Goal: Information Seeking & Learning: Understand process/instructions

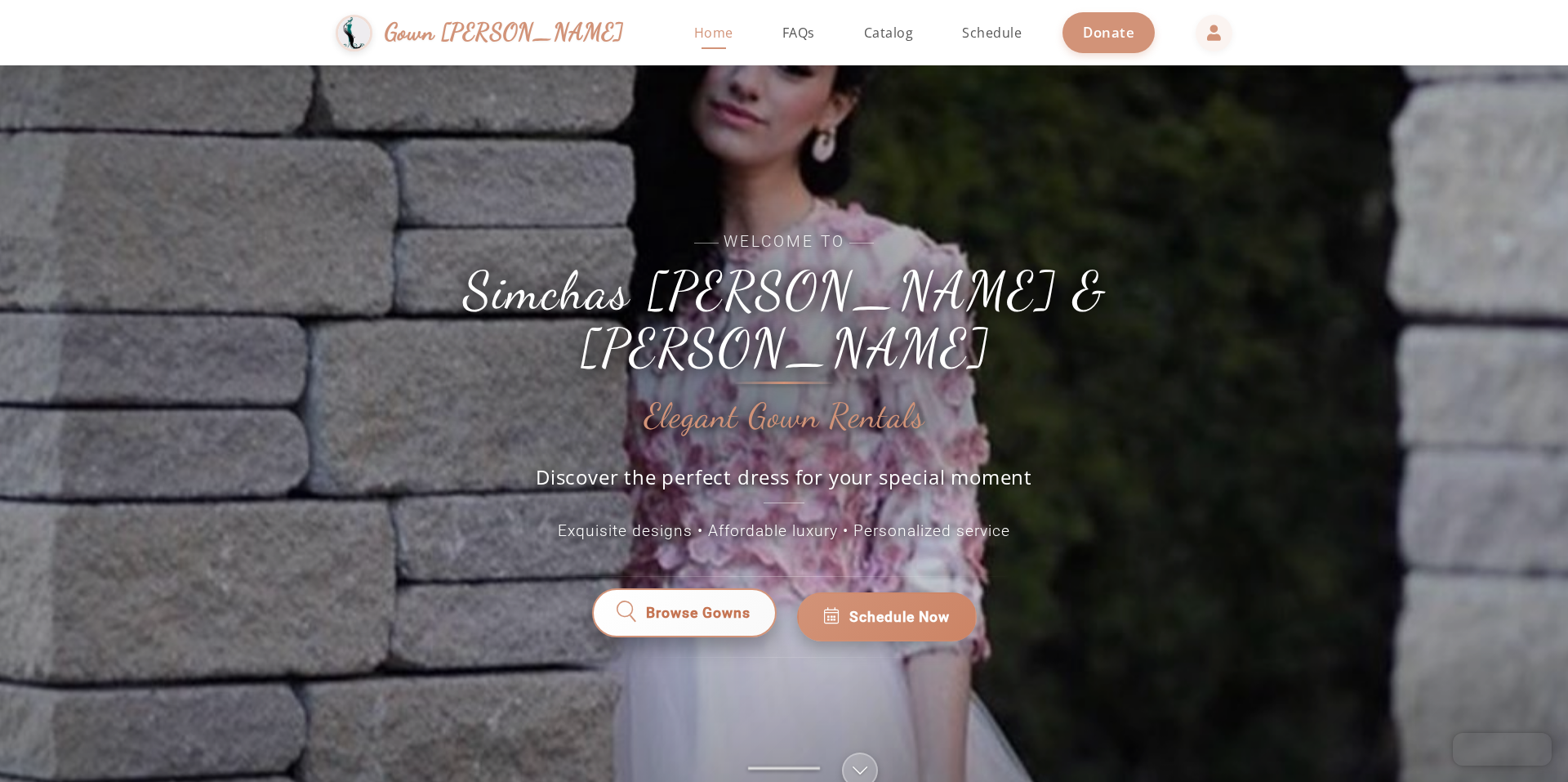
click at [716, 606] on span "Browse Gowns" at bounding box center [698, 616] width 105 height 21
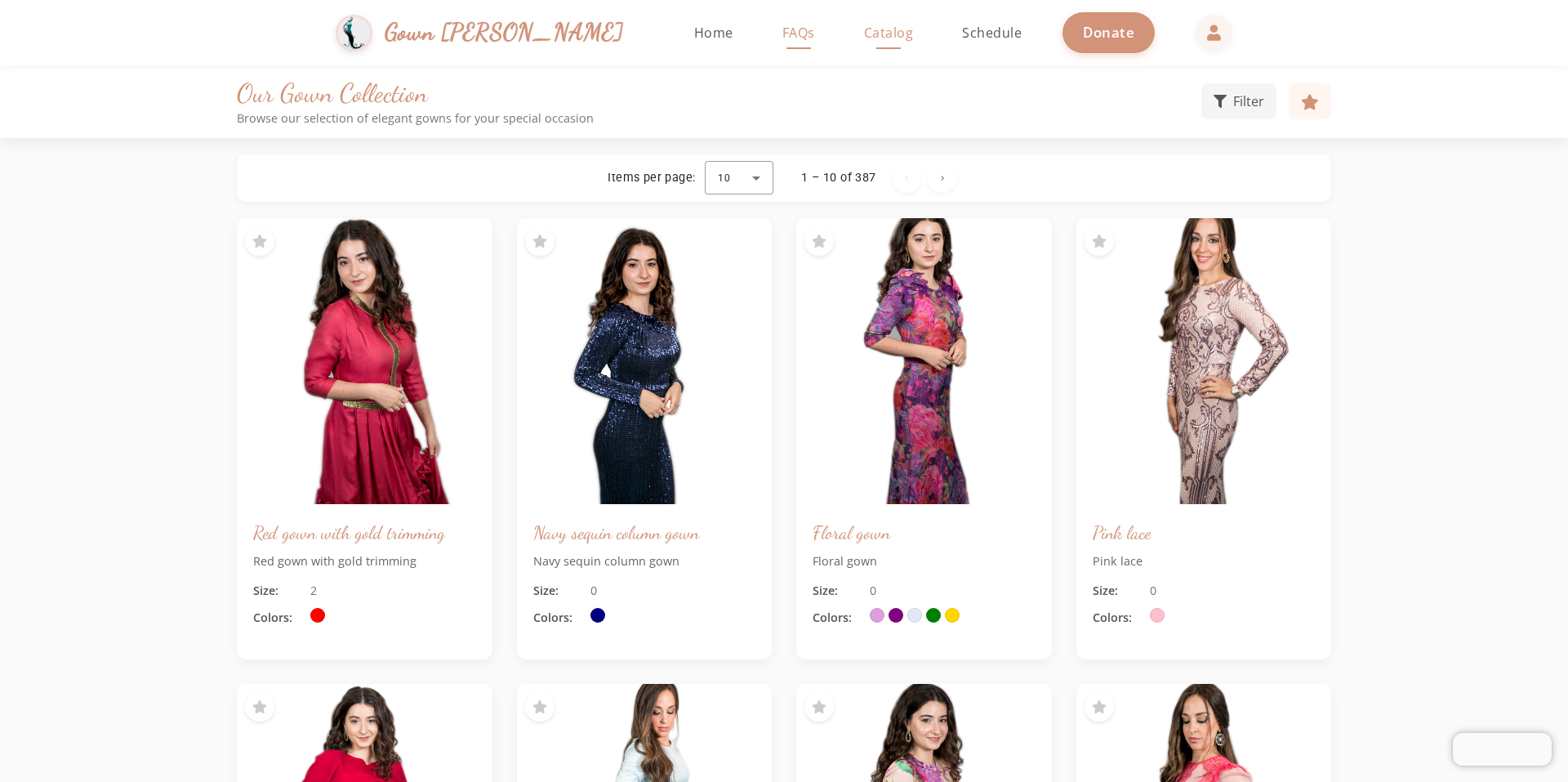
click at [767, 54] on link "FAQs" at bounding box center [799, 32] width 65 height 65
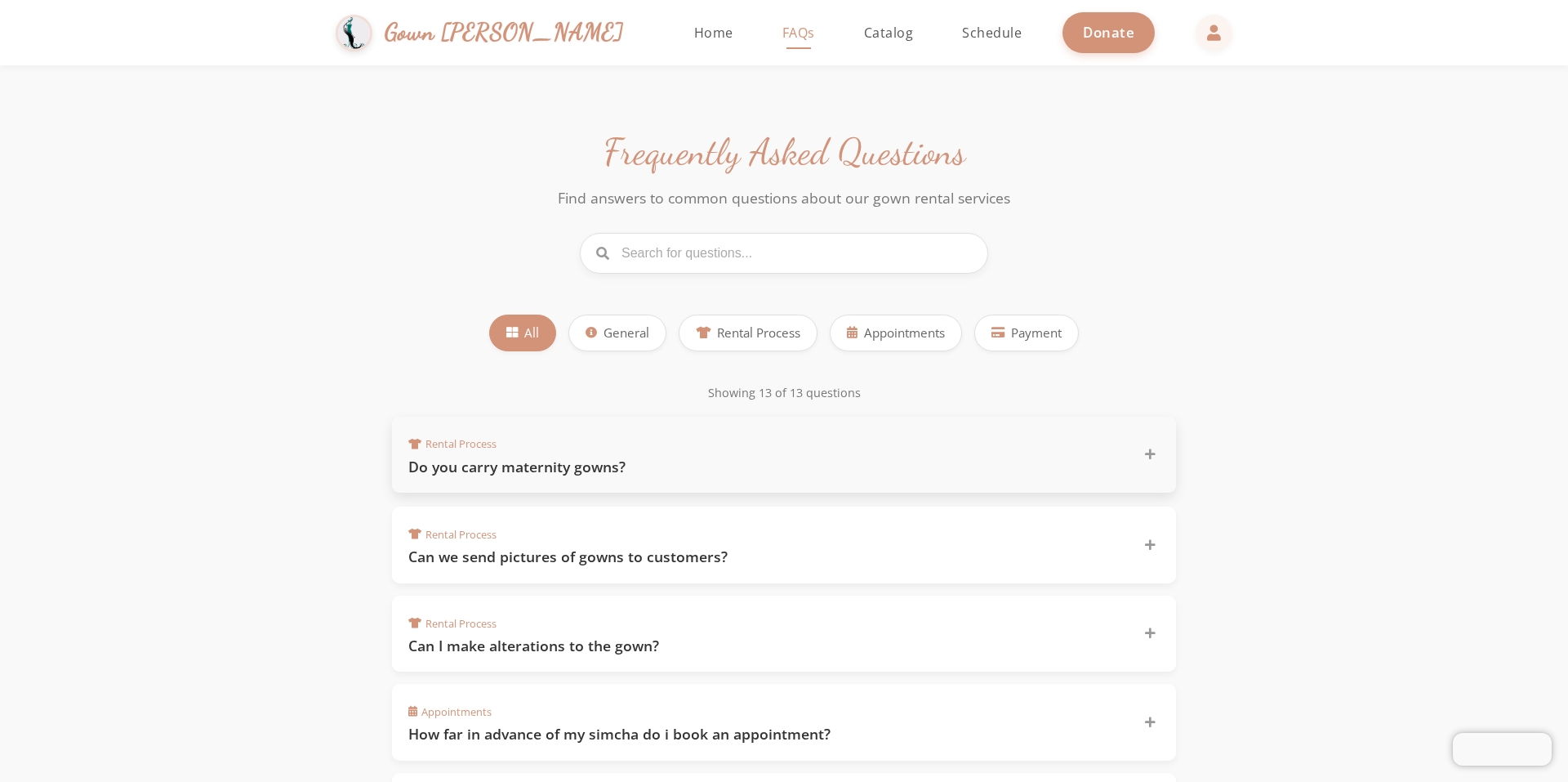
click at [1099, 462] on h3 "Do you carry maternity gowns?" at bounding box center [767, 467] width 716 height 20
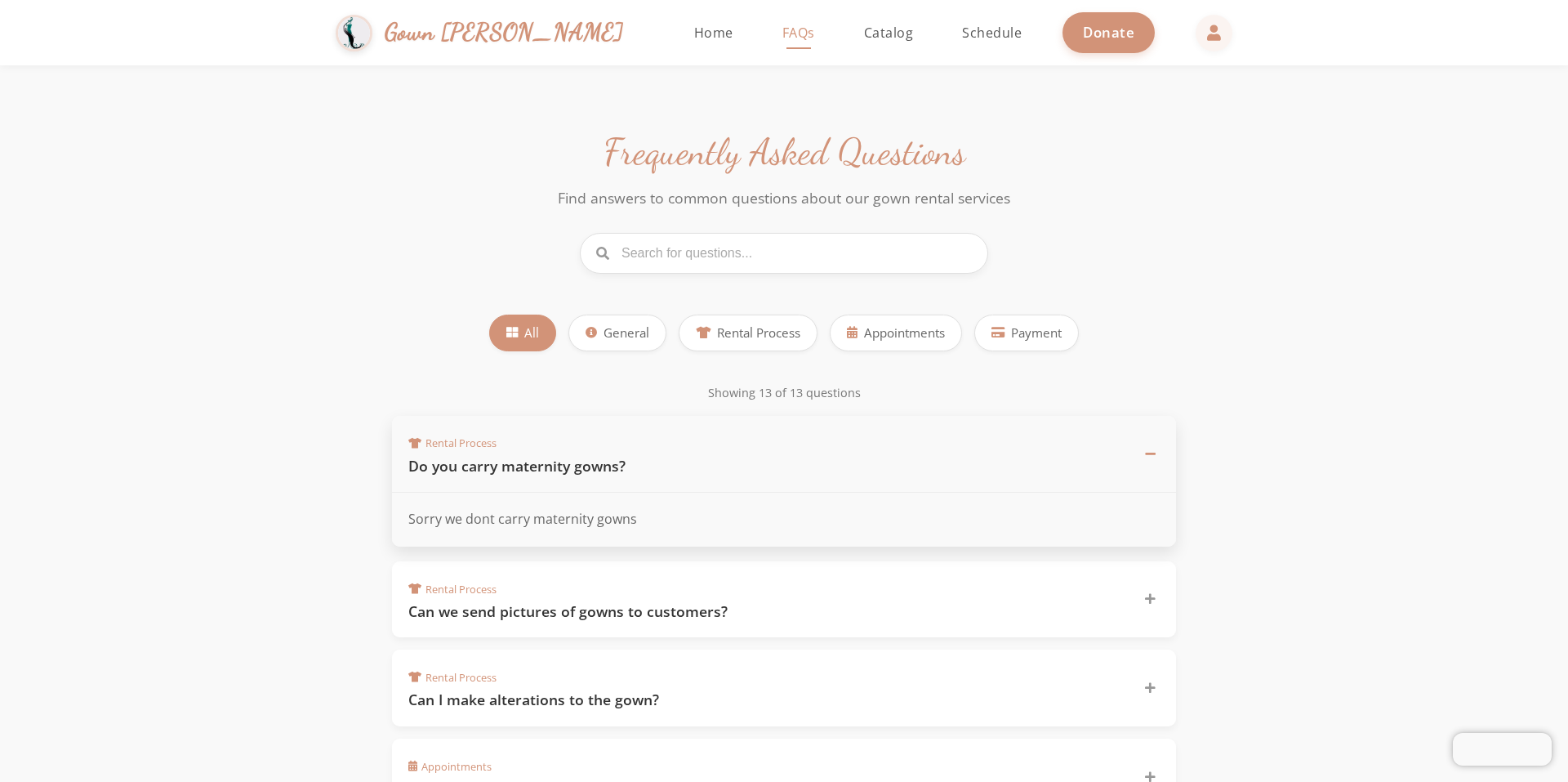
click at [1099, 462] on h3 "Do you carry maternity gowns?" at bounding box center [767, 466] width 716 height 20
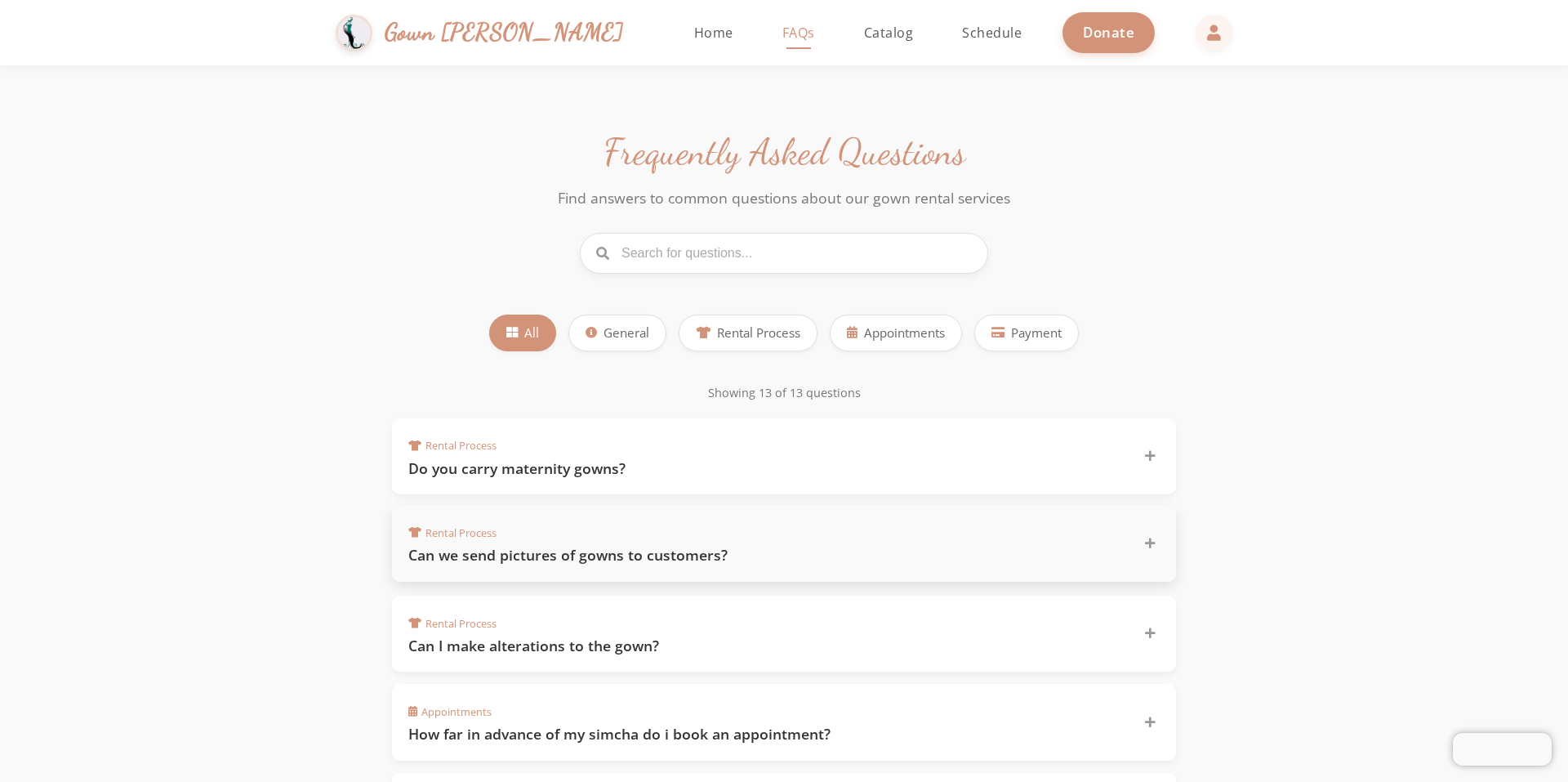
click at [1050, 551] on h3 "Can we send pictures of gowns to customers?" at bounding box center [767, 555] width 716 height 20
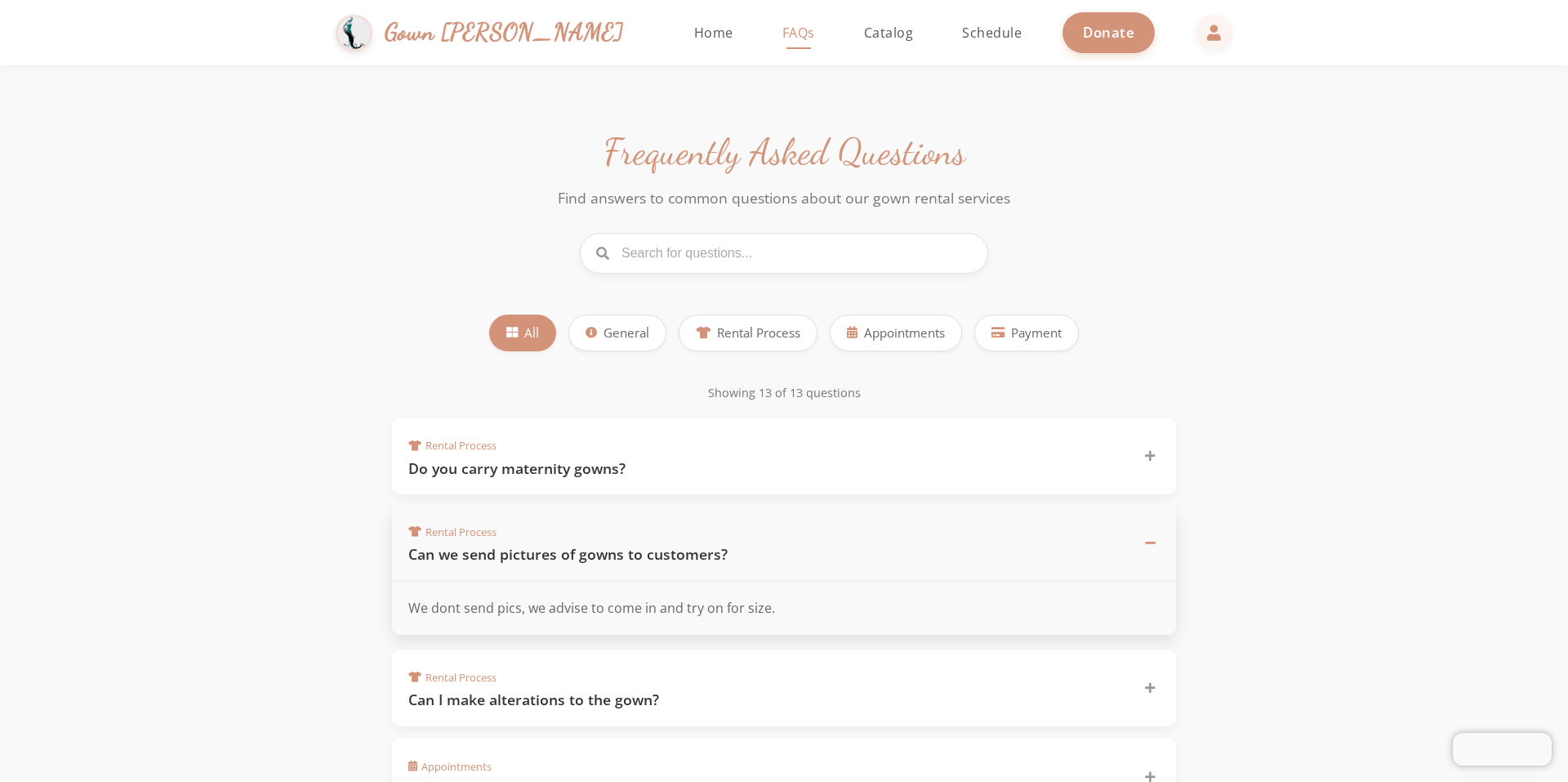
click at [1030, 533] on div "Rental Process Can we send pictures of gowns to customers?" at bounding box center [774, 542] width 732 height 44
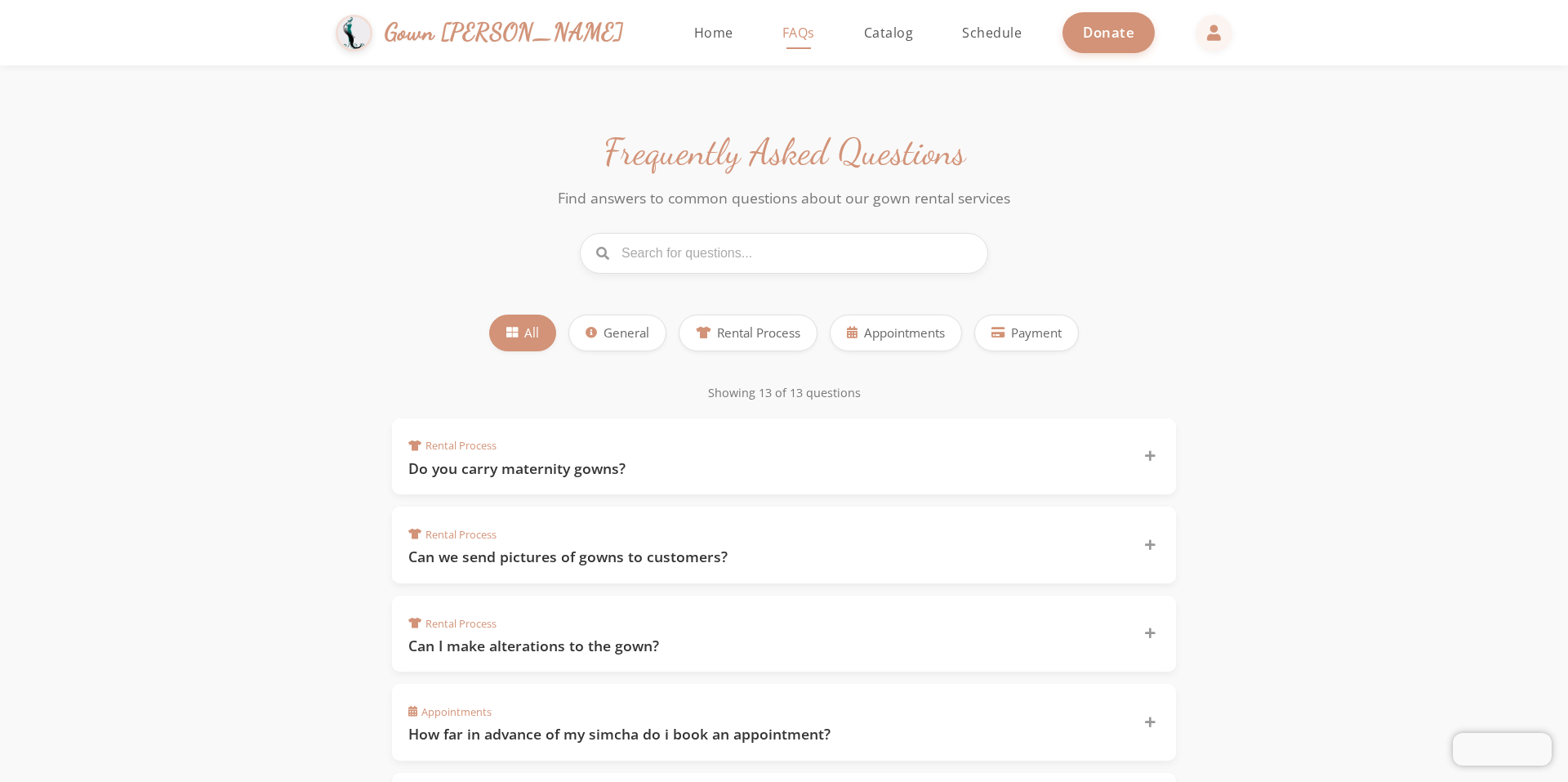
drag, startPoint x: 1081, startPoint y: 638, endPoint x: 1064, endPoint y: 673, distance: 38.9
click at [1027, 622] on div "Rental Process Can I make alterations to the gown?" at bounding box center [774, 632] width 732 height 44
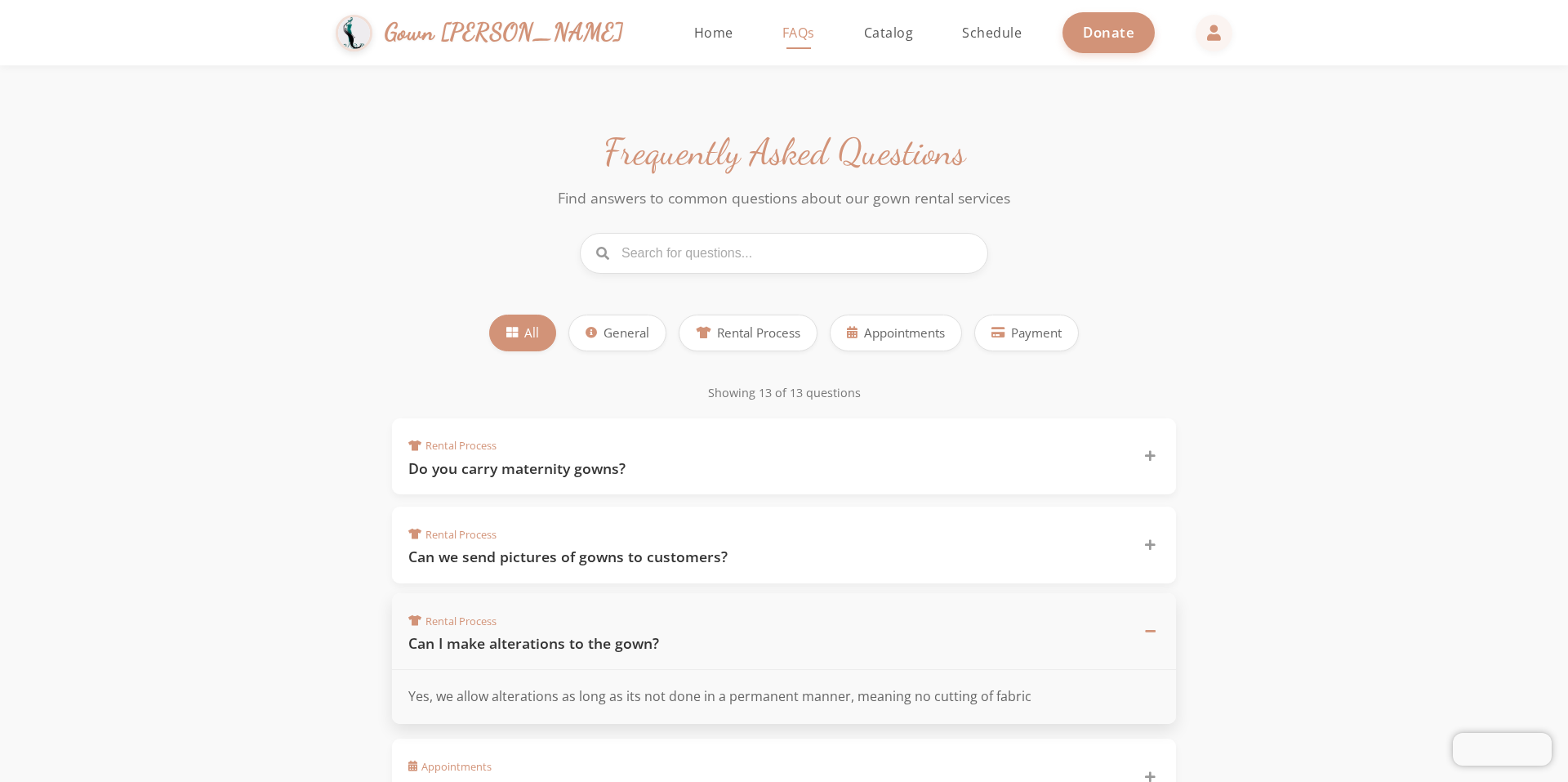
click at [1023, 620] on div "Rental Process Can I make alterations to the gown?" at bounding box center [774, 632] width 732 height 44
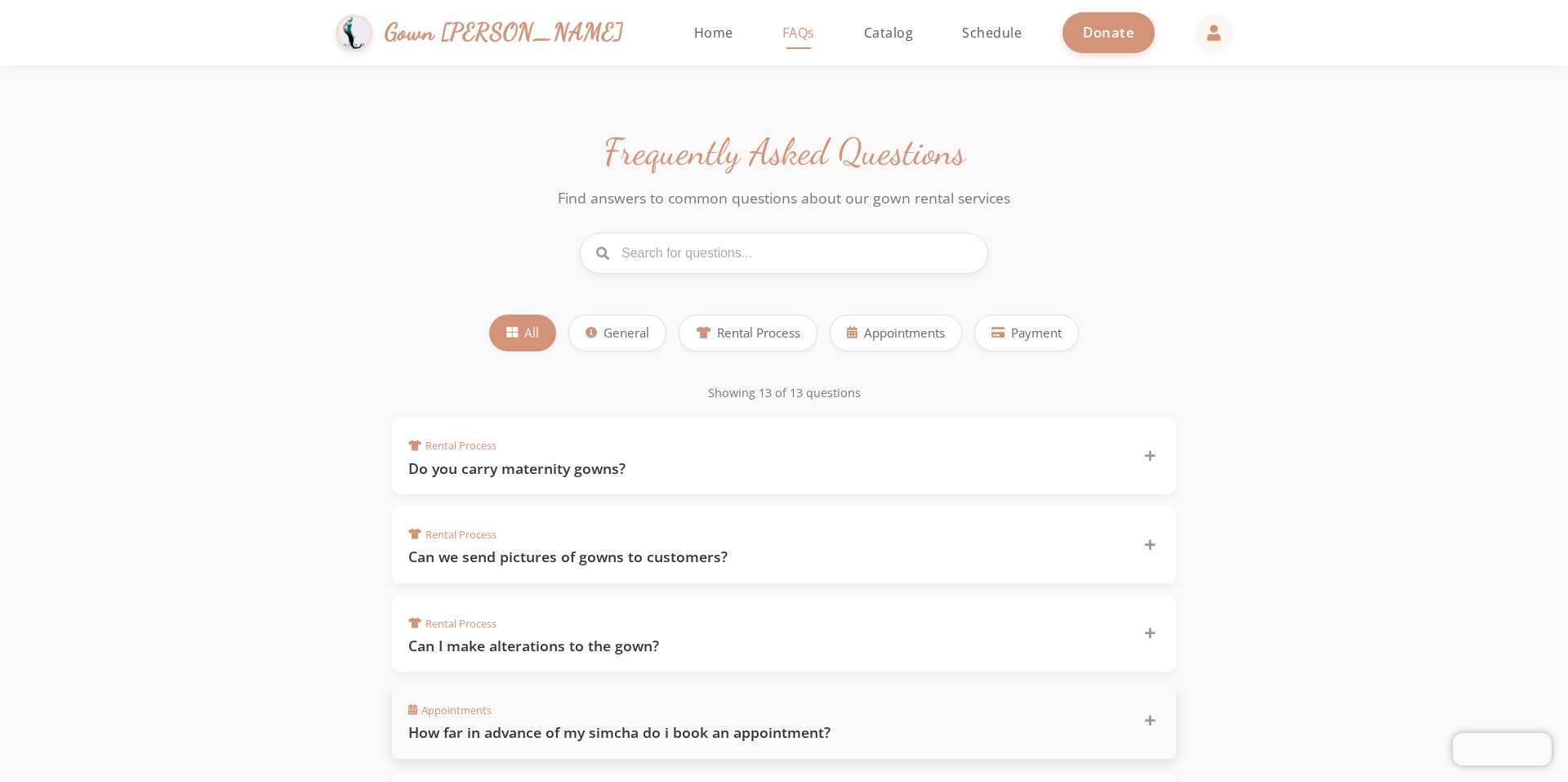
click at [985, 727] on h3 "How far in advance of my simcha do i book an appointment?" at bounding box center [767, 733] width 716 height 20
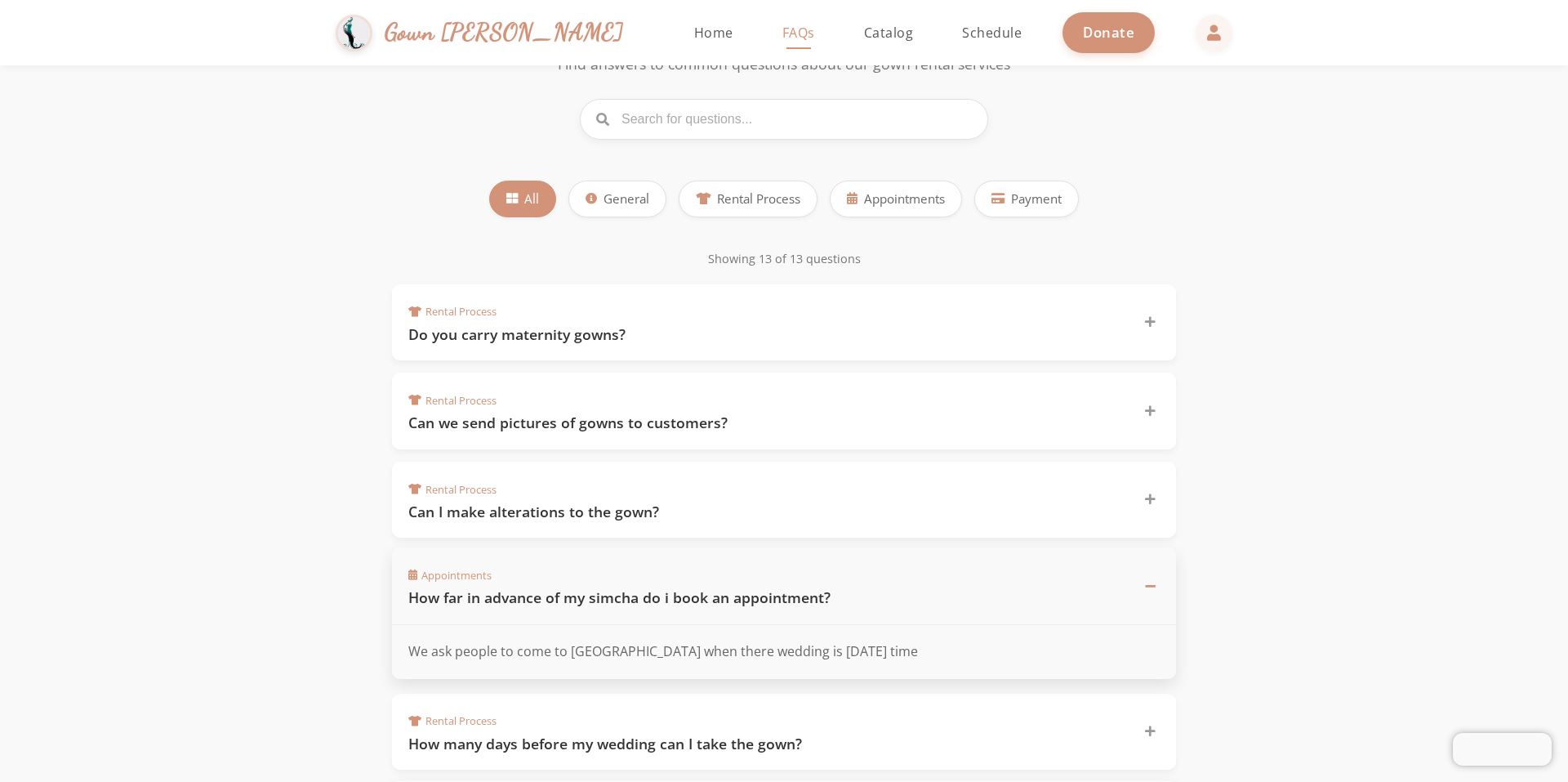
scroll to position [245, 0]
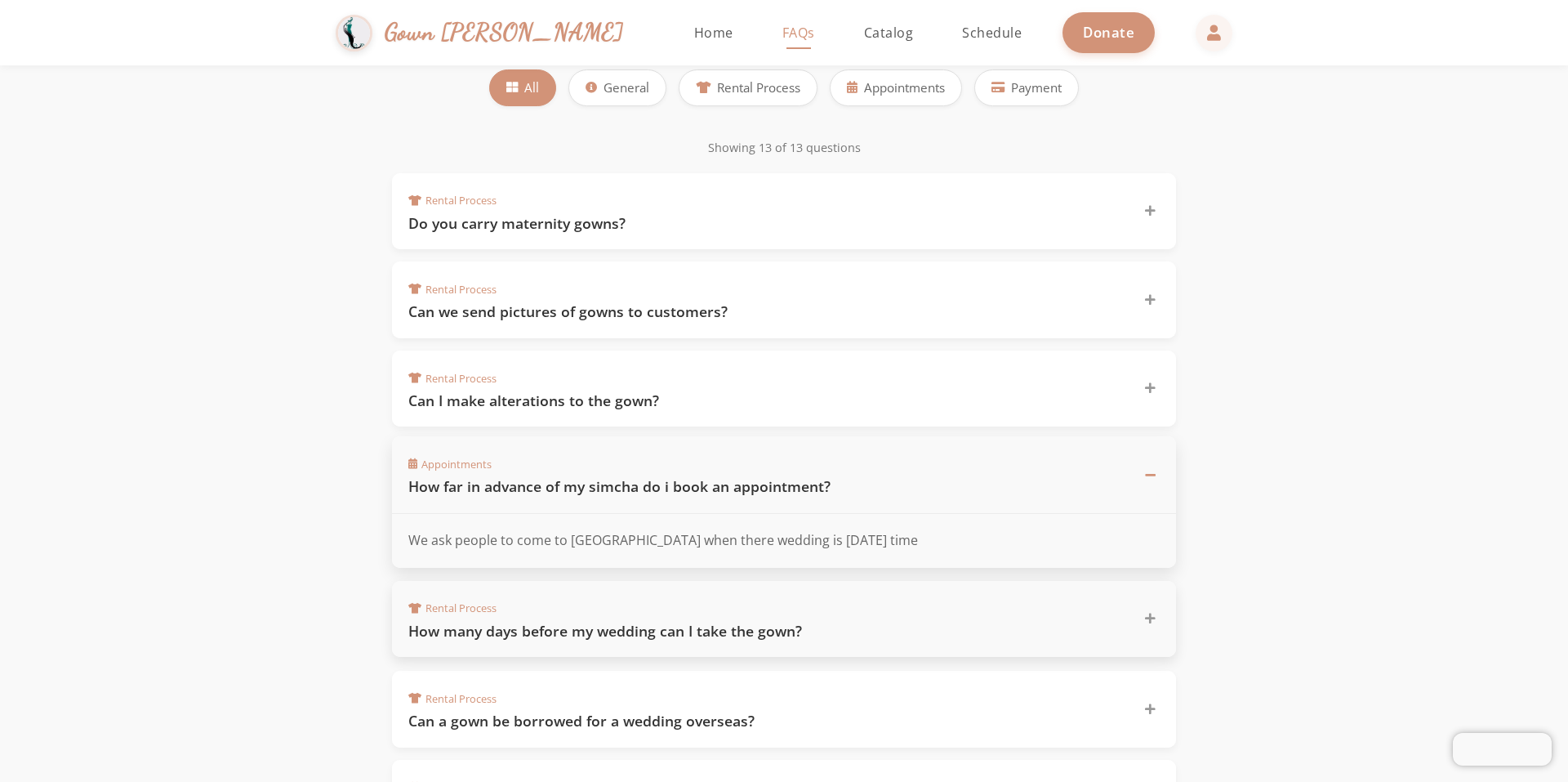
click at [823, 622] on h3 "How many days before my wedding can I take the gown?" at bounding box center [767, 631] width 716 height 20
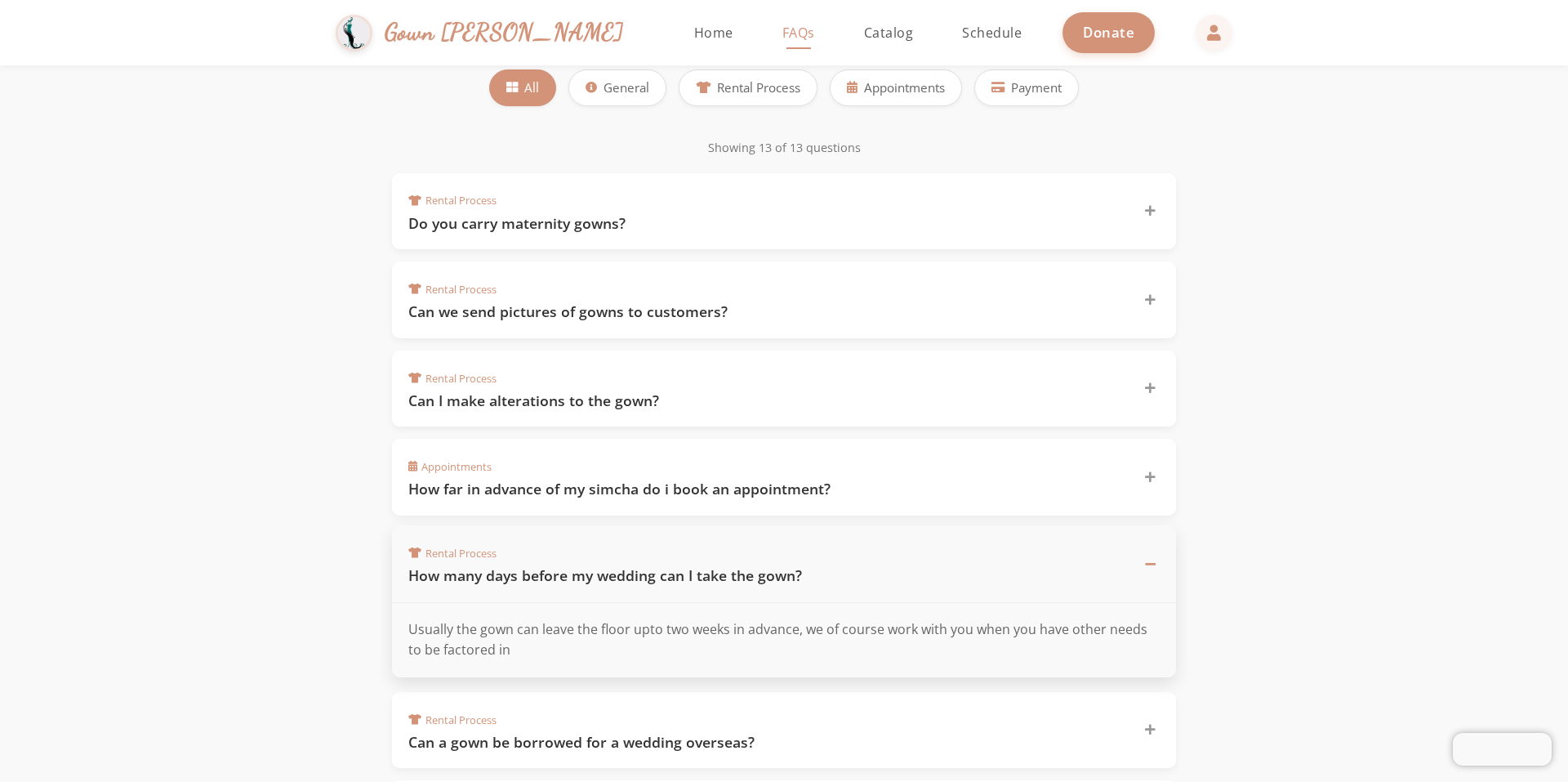
click at [439, 542] on div "Rental Process How many days before my wedding can I take the gown?" at bounding box center [774, 564] width 732 height 44
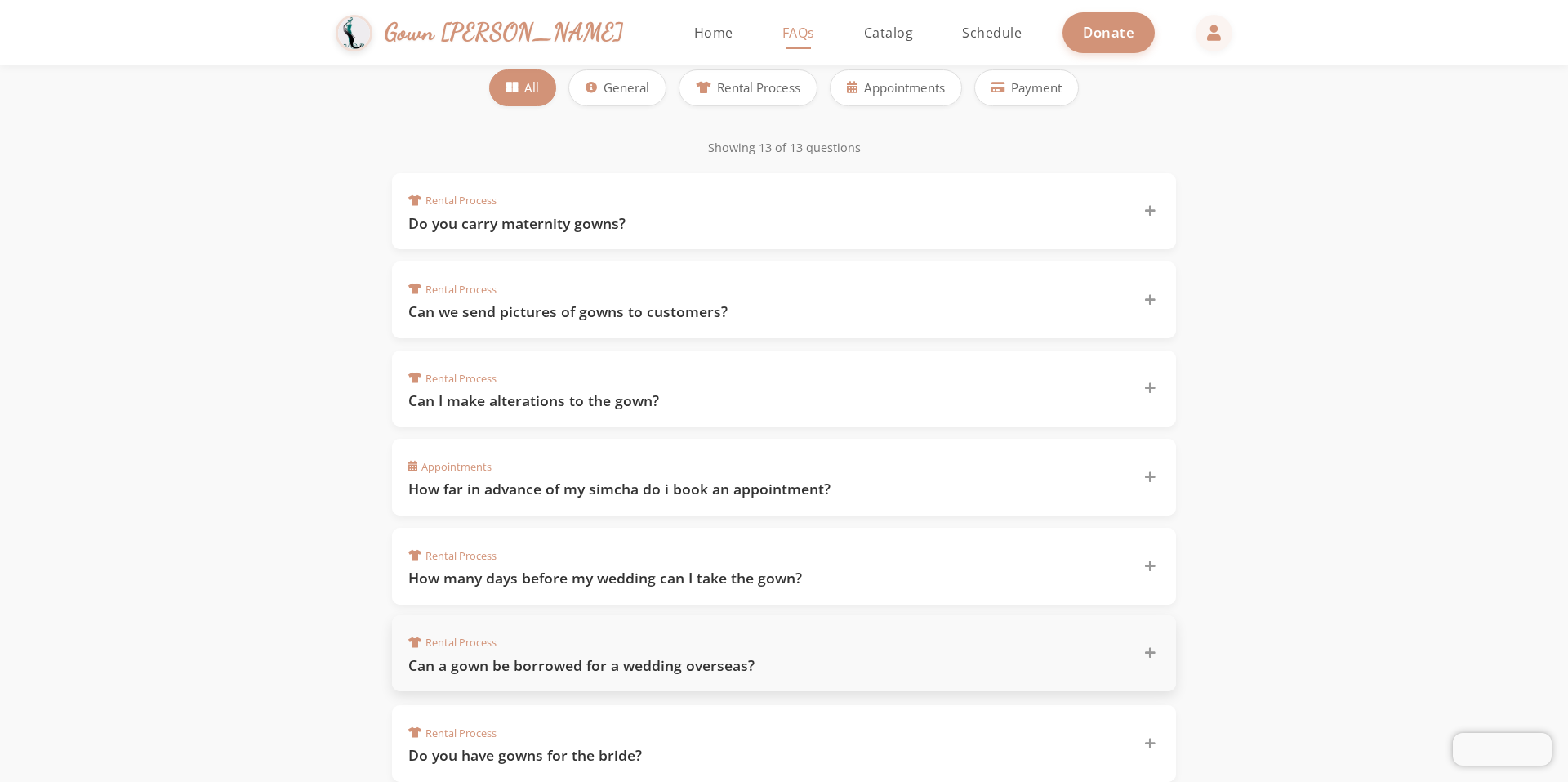
click at [586, 661] on h3 "Can a gown be borrowed for a wedding overseas?" at bounding box center [767, 666] width 716 height 20
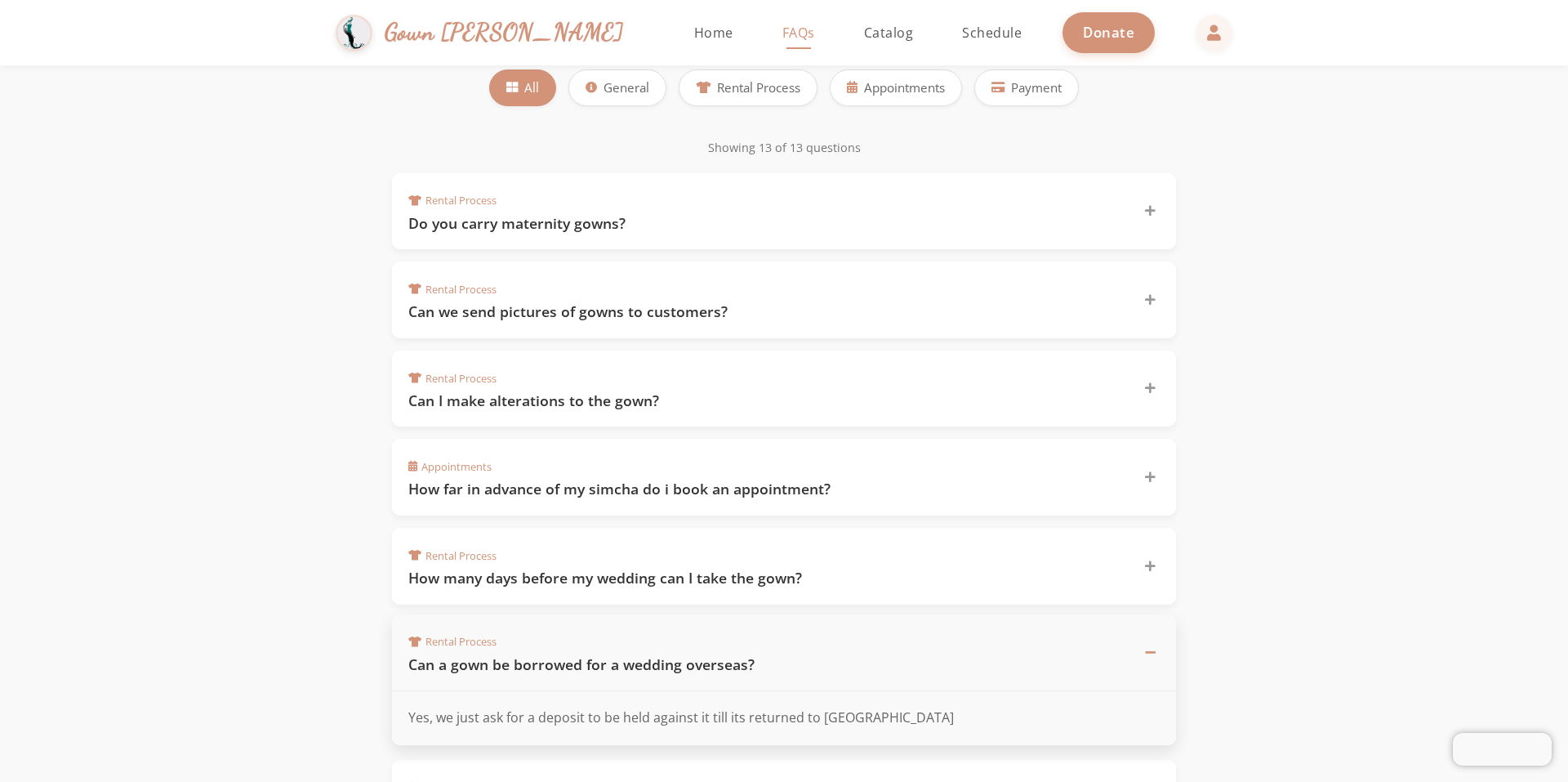
click at [586, 656] on h3 "Can a gown be borrowed for a wedding overseas?" at bounding box center [767, 665] width 716 height 20
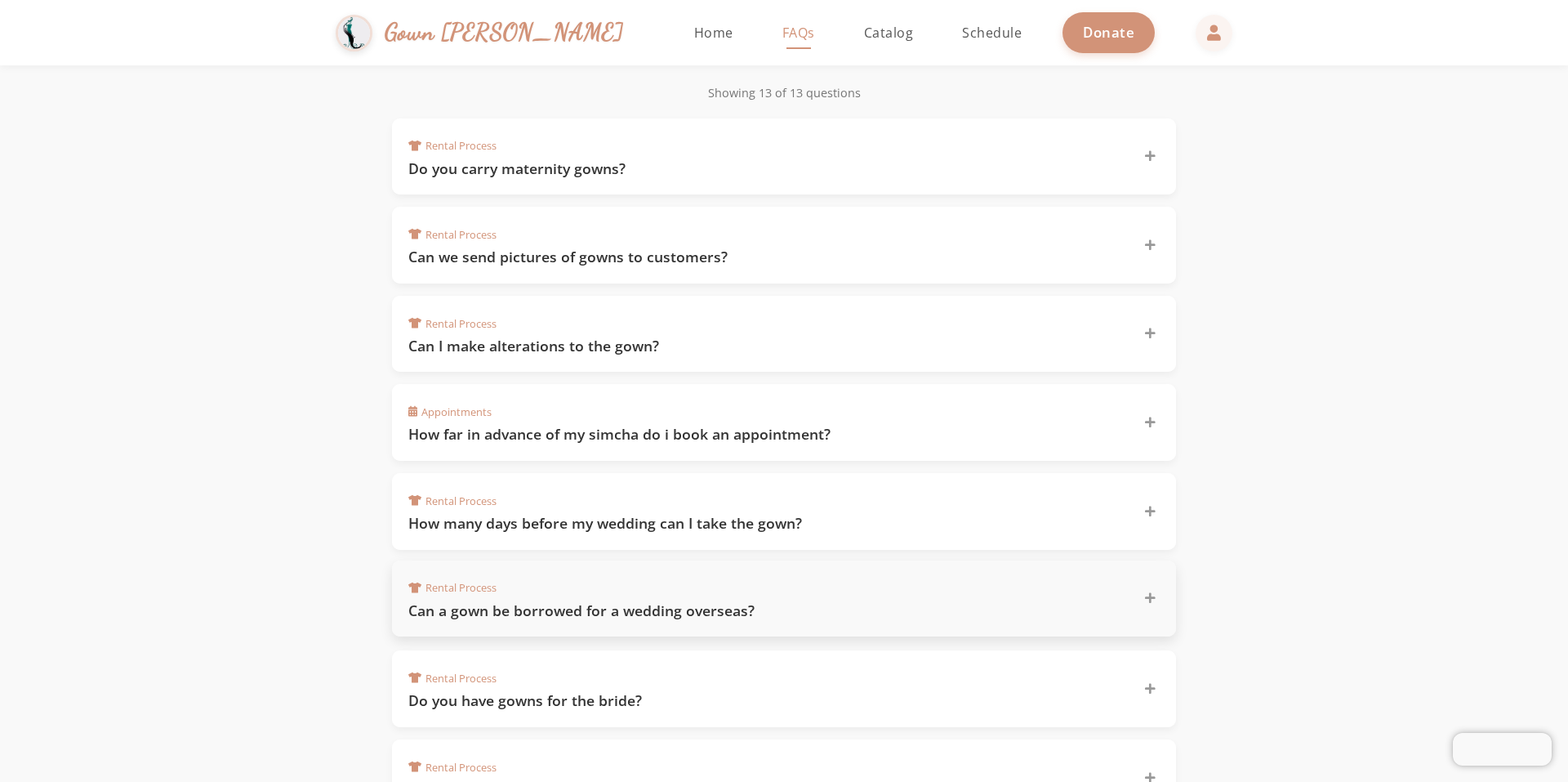
scroll to position [326, 0]
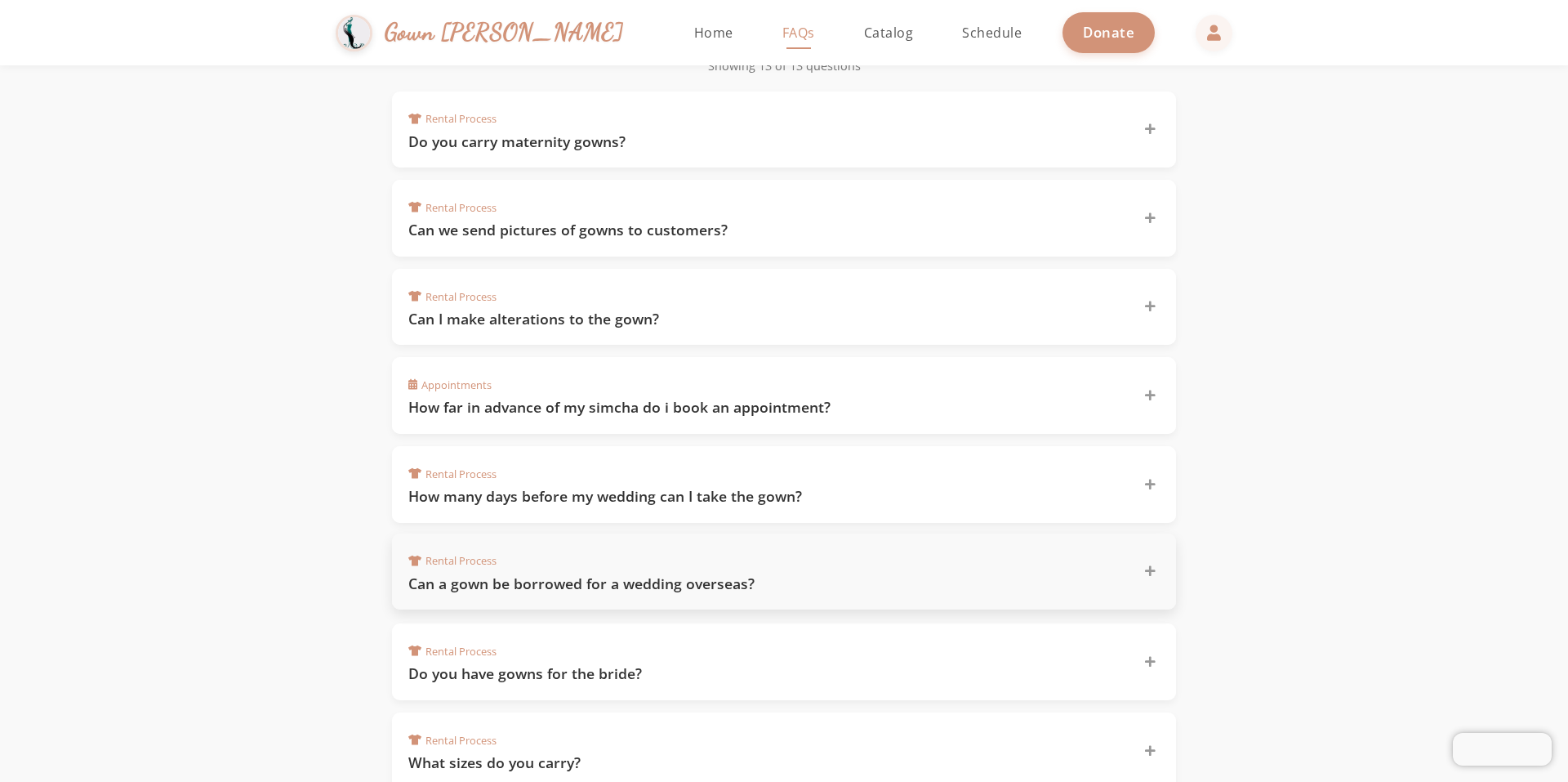
click at [587, 657] on div "Rental Process Do you have gowns for the bride?" at bounding box center [774, 662] width 732 height 44
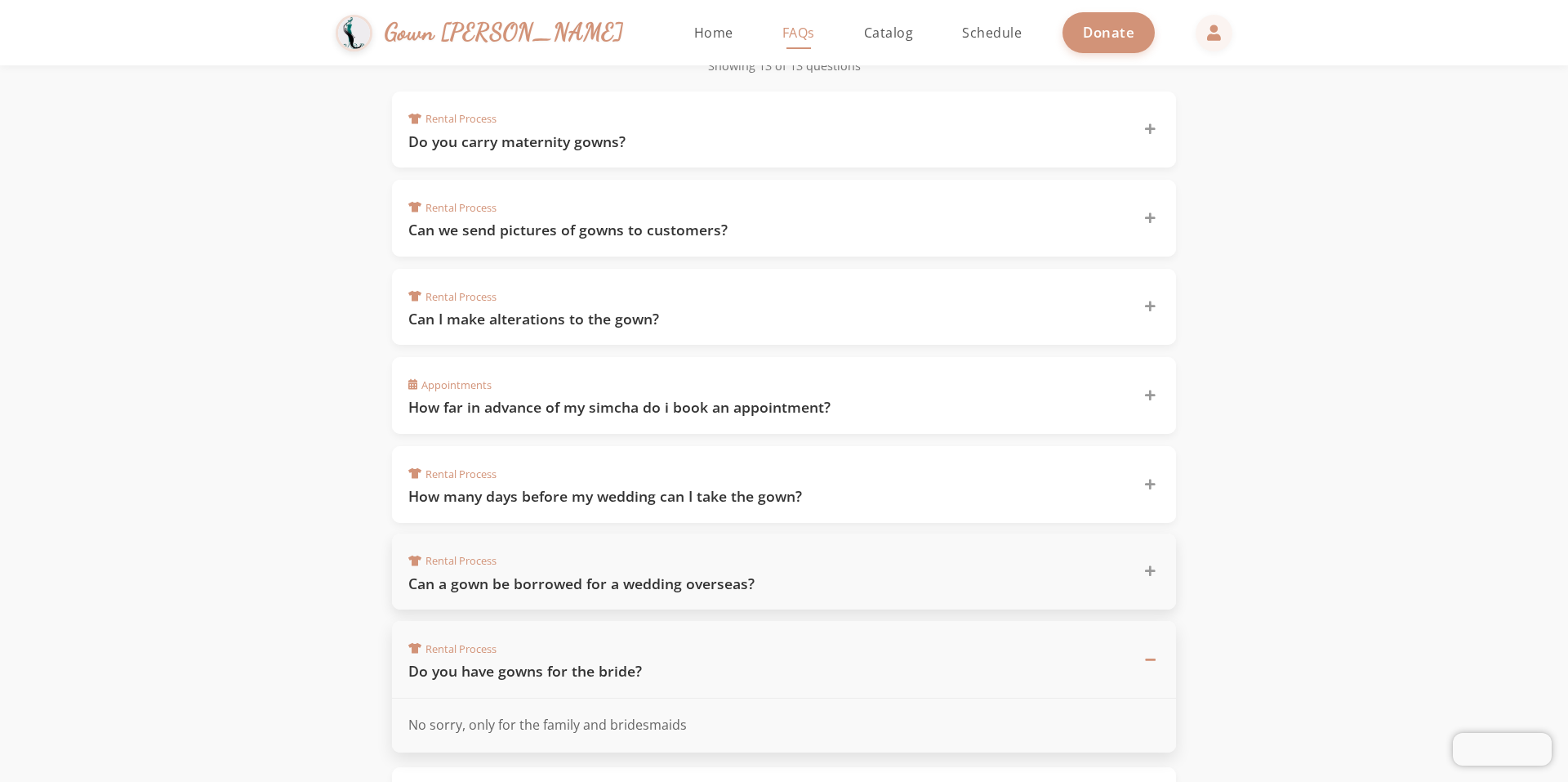
click at [587, 657] on div "Rental Process Do you have gowns for the bride?" at bounding box center [774, 660] width 732 height 44
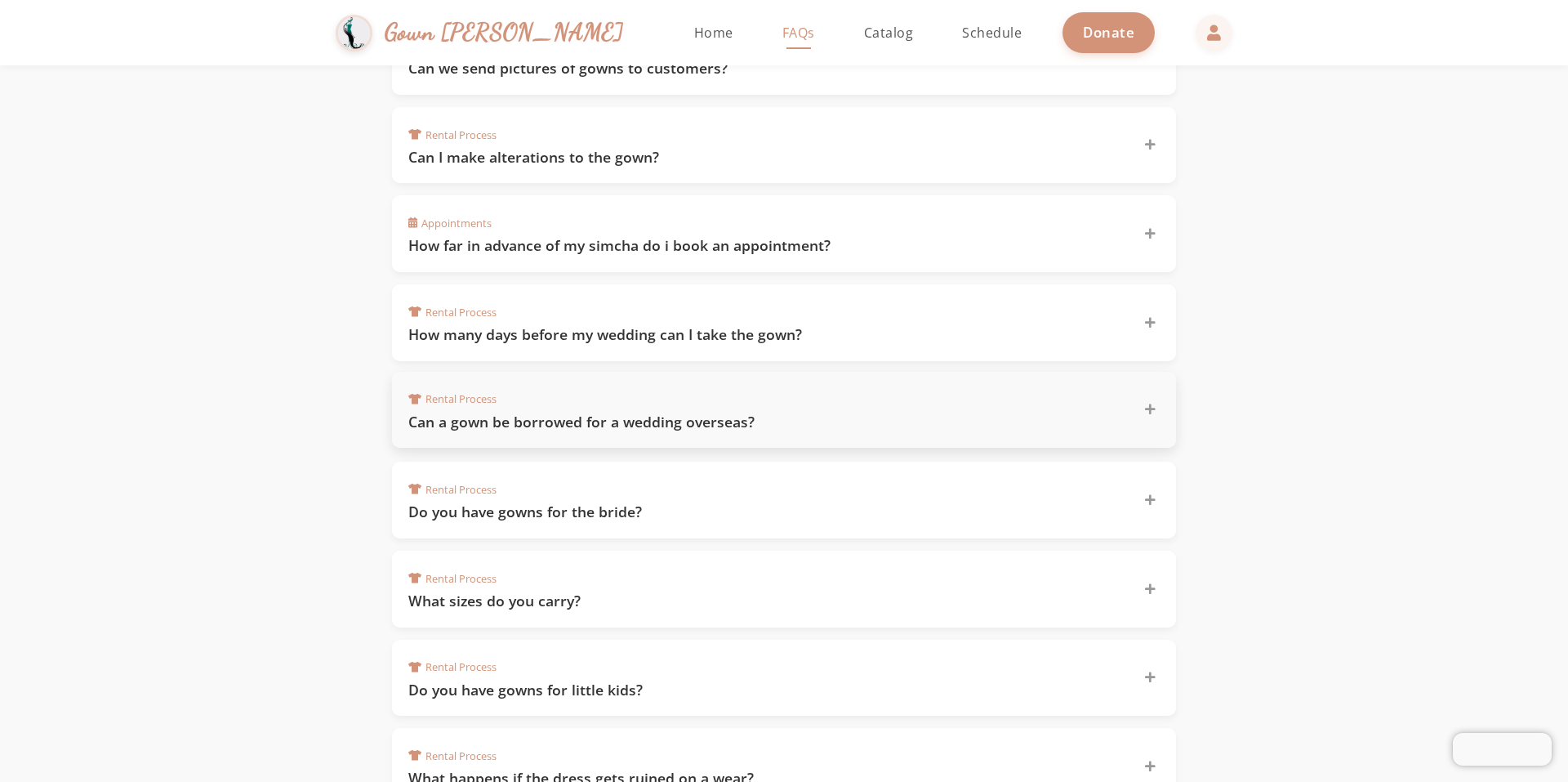
scroll to position [490, 0]
click at [602, 604] on h3 "What sizes do you carry?" at bounding box center [767, 598] width 716 height 20
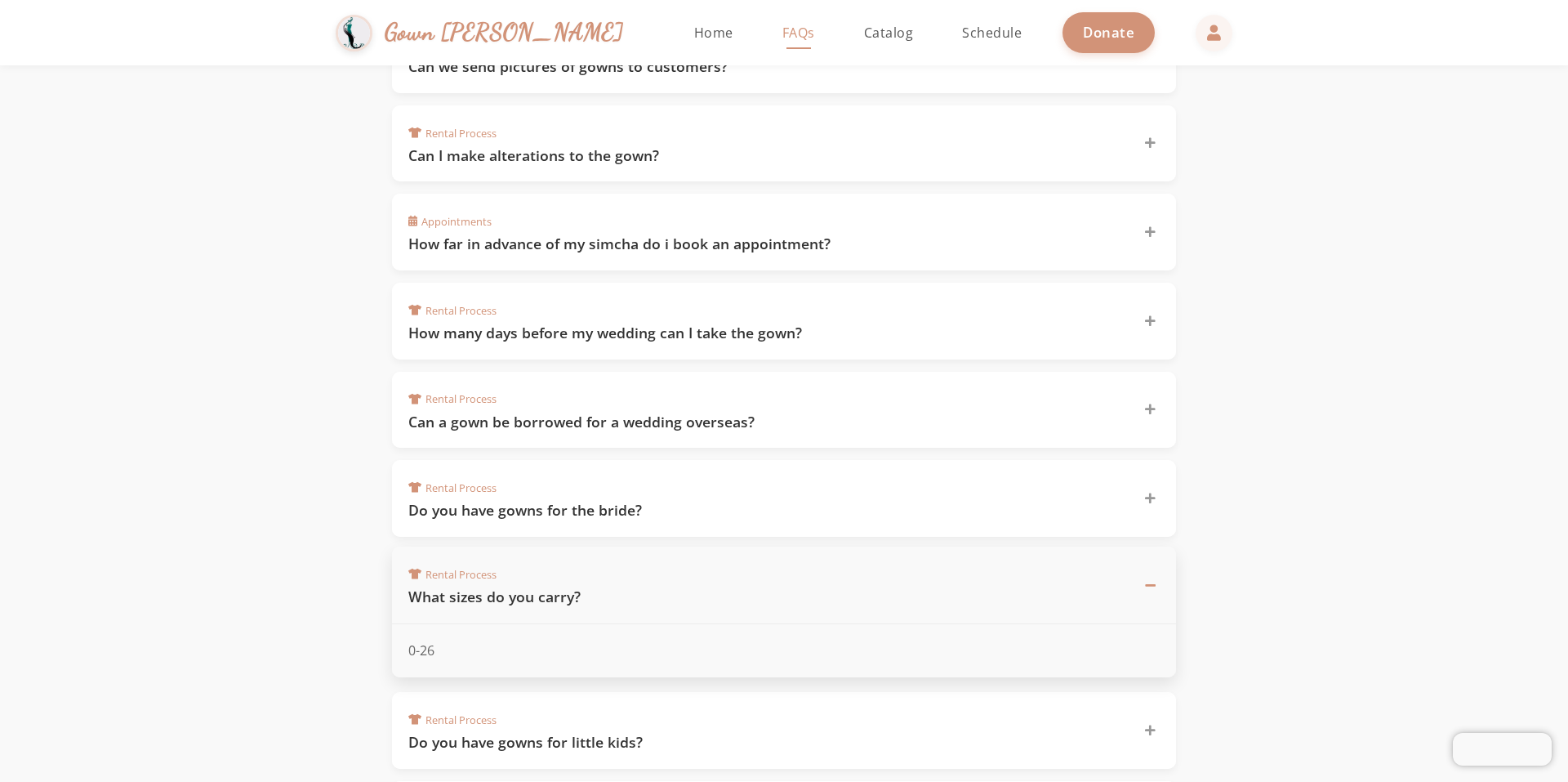
click at [602, 604] on h3 "What sizes do you carry?" at bounding box center [767, 597] width 716 height 20
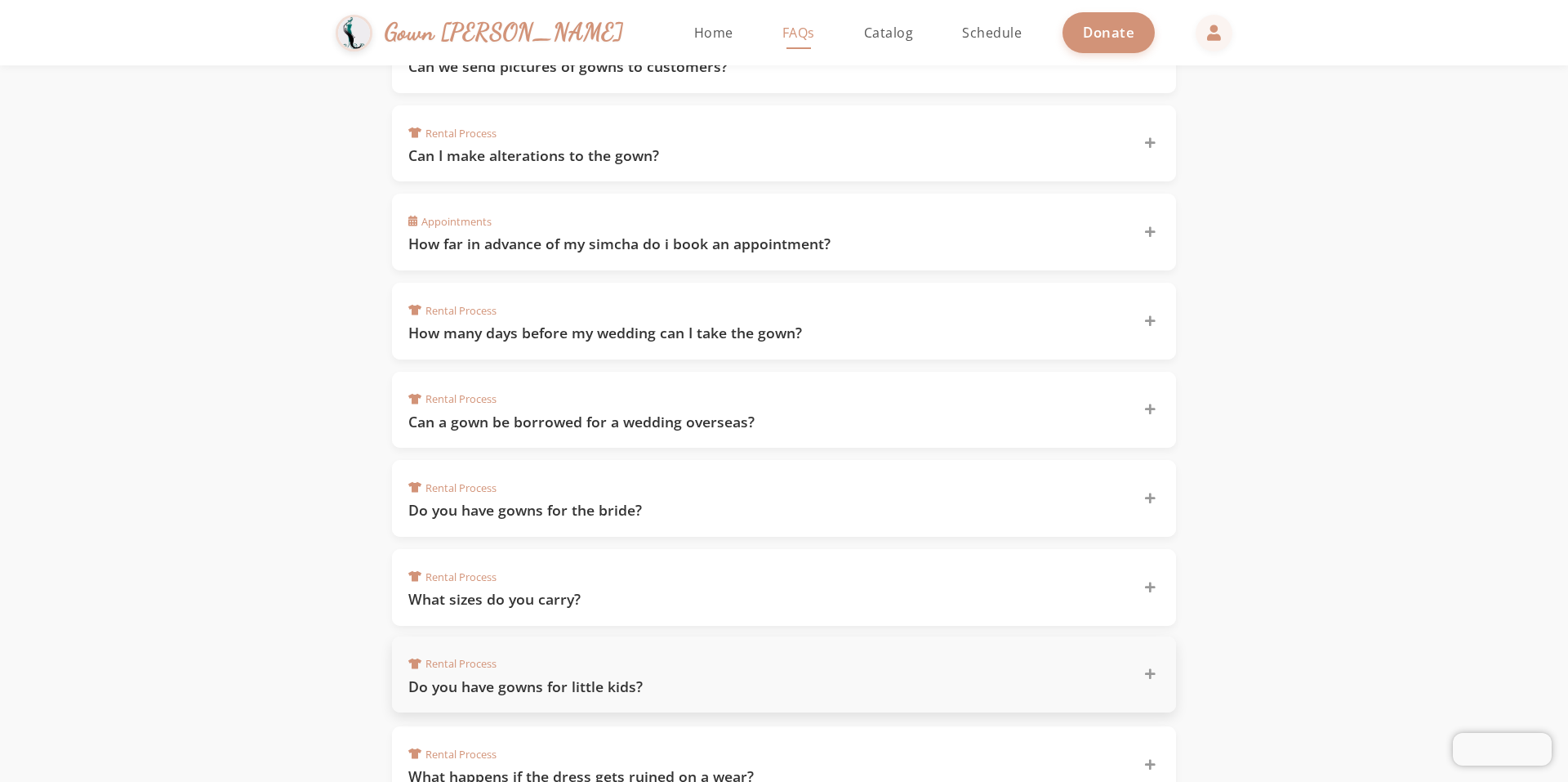
click at [587, 668] on div "Rental Process Do you have gowns for little kids?" at bounding box center [774, 675] width 732 height 44
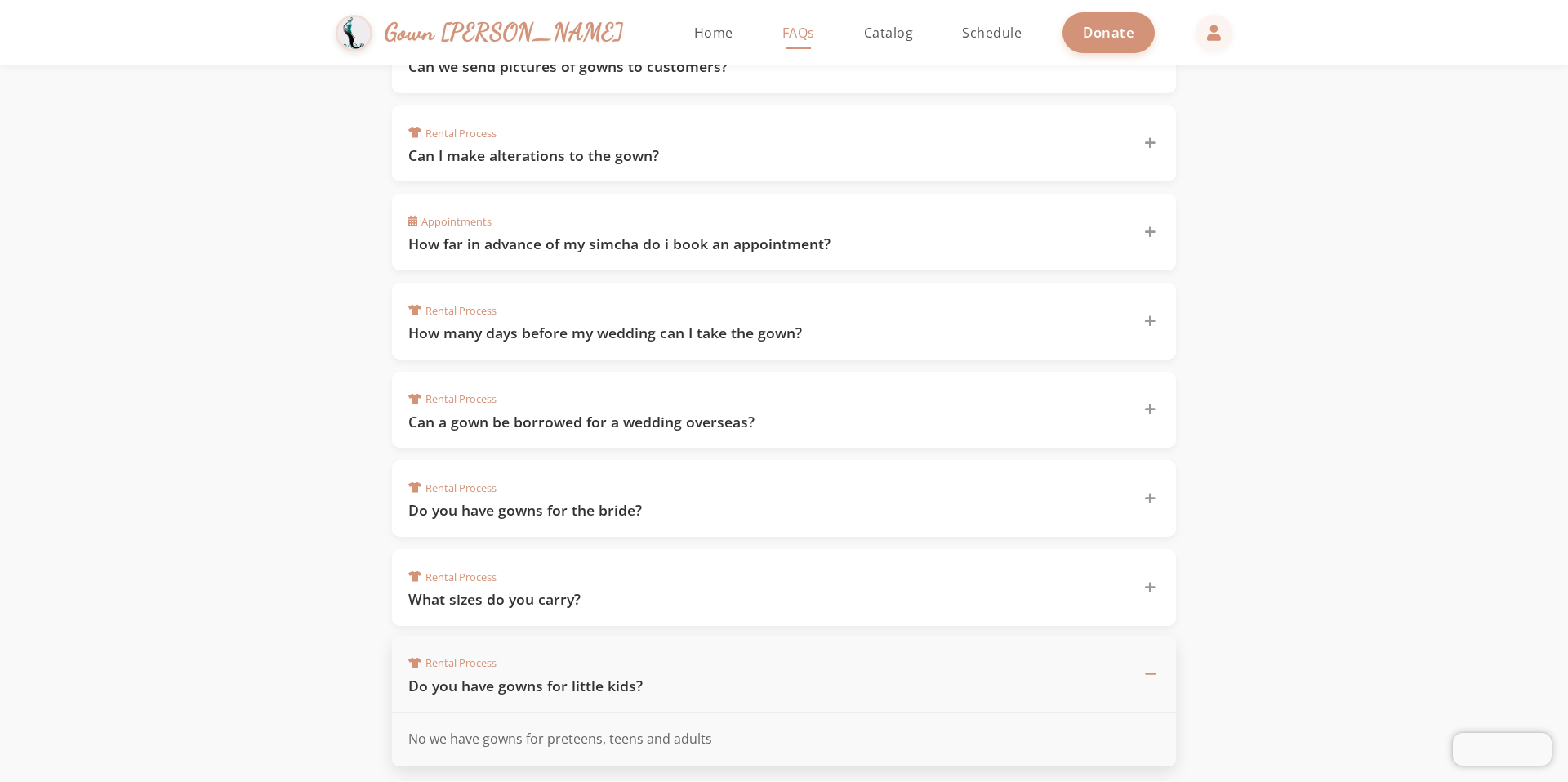
click at [586, 669] on div "Rental Process Do you have gowns for little kids?" at bounding box center [774, 674] width 732 height 44
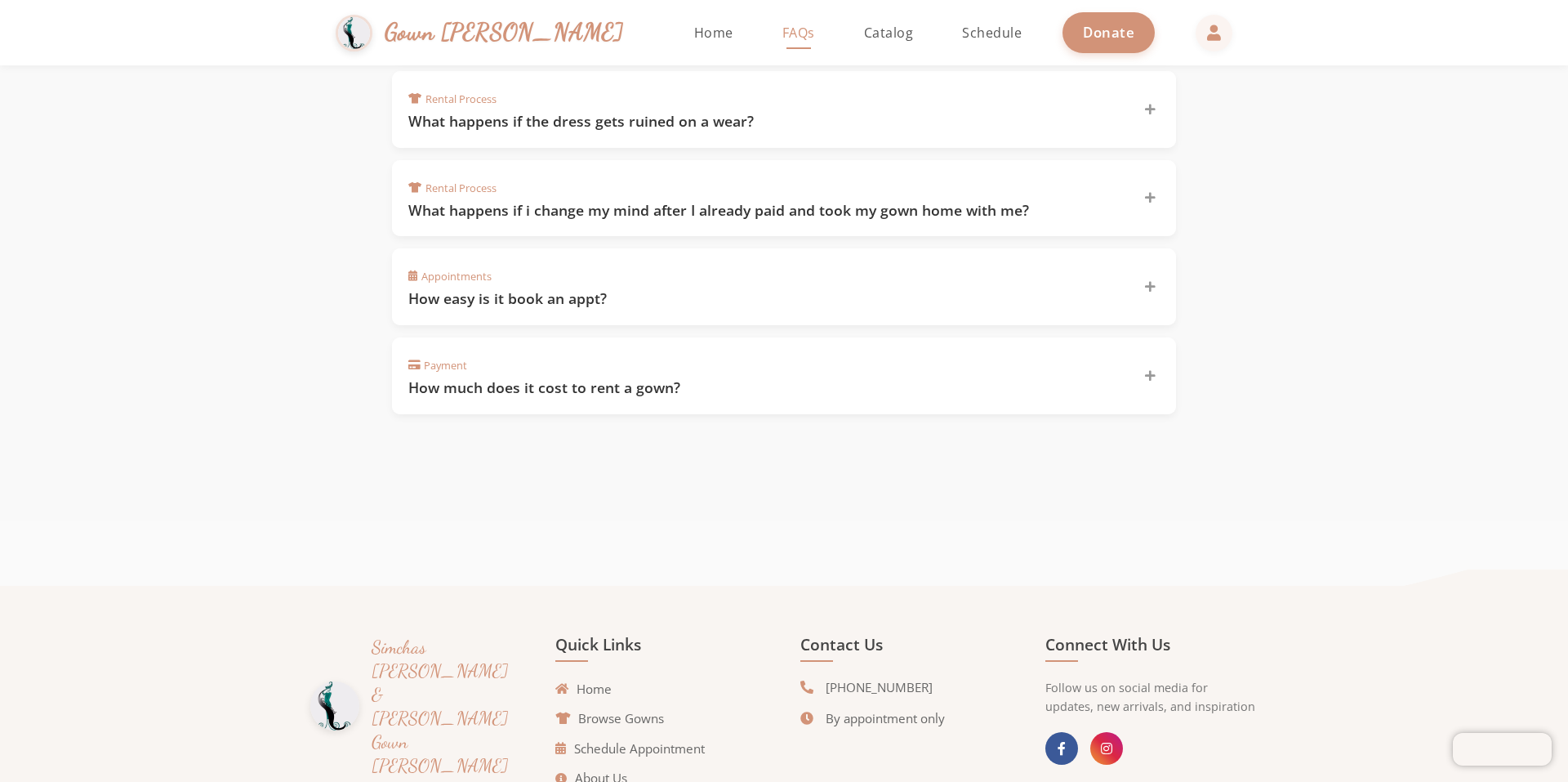
scroll to position [1226, 0]
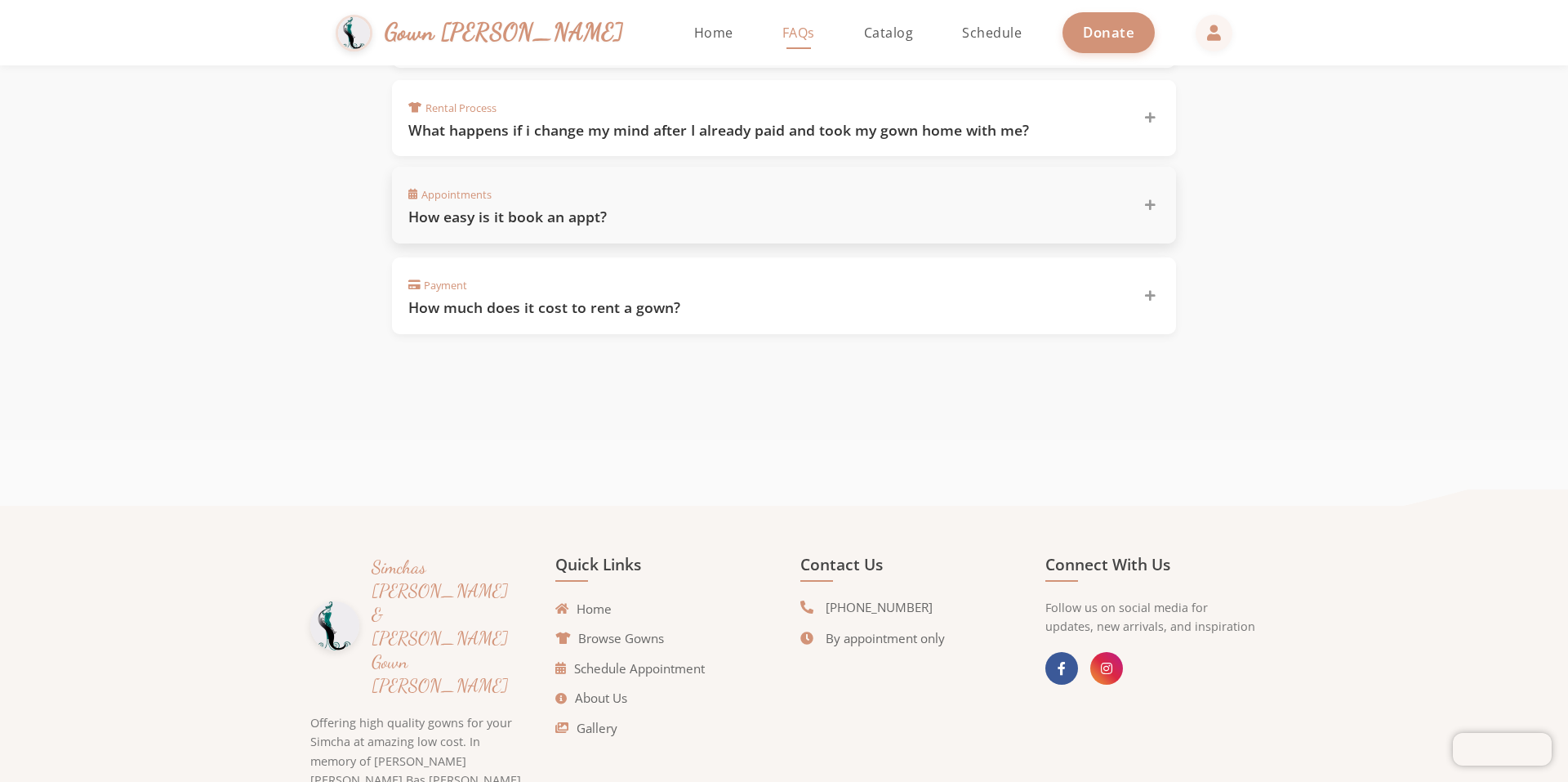
click at [661, 191] on div "Appointments How easy is it book an appt?" at bounding box center [774, 205] width 732 height 44
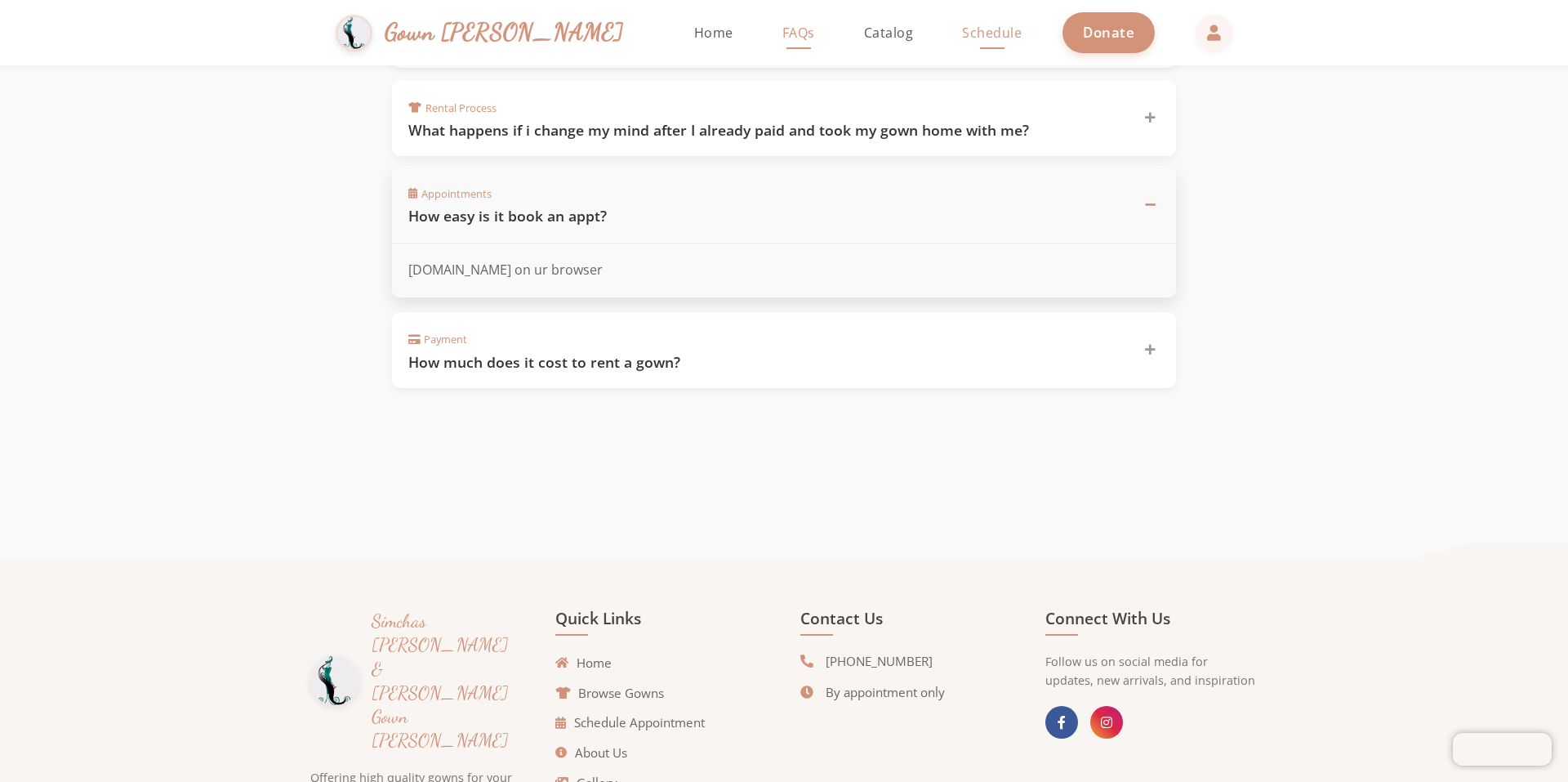
click at [962, 26] on span "Schedule" at bounding box center [992, 32] width 59 height 18
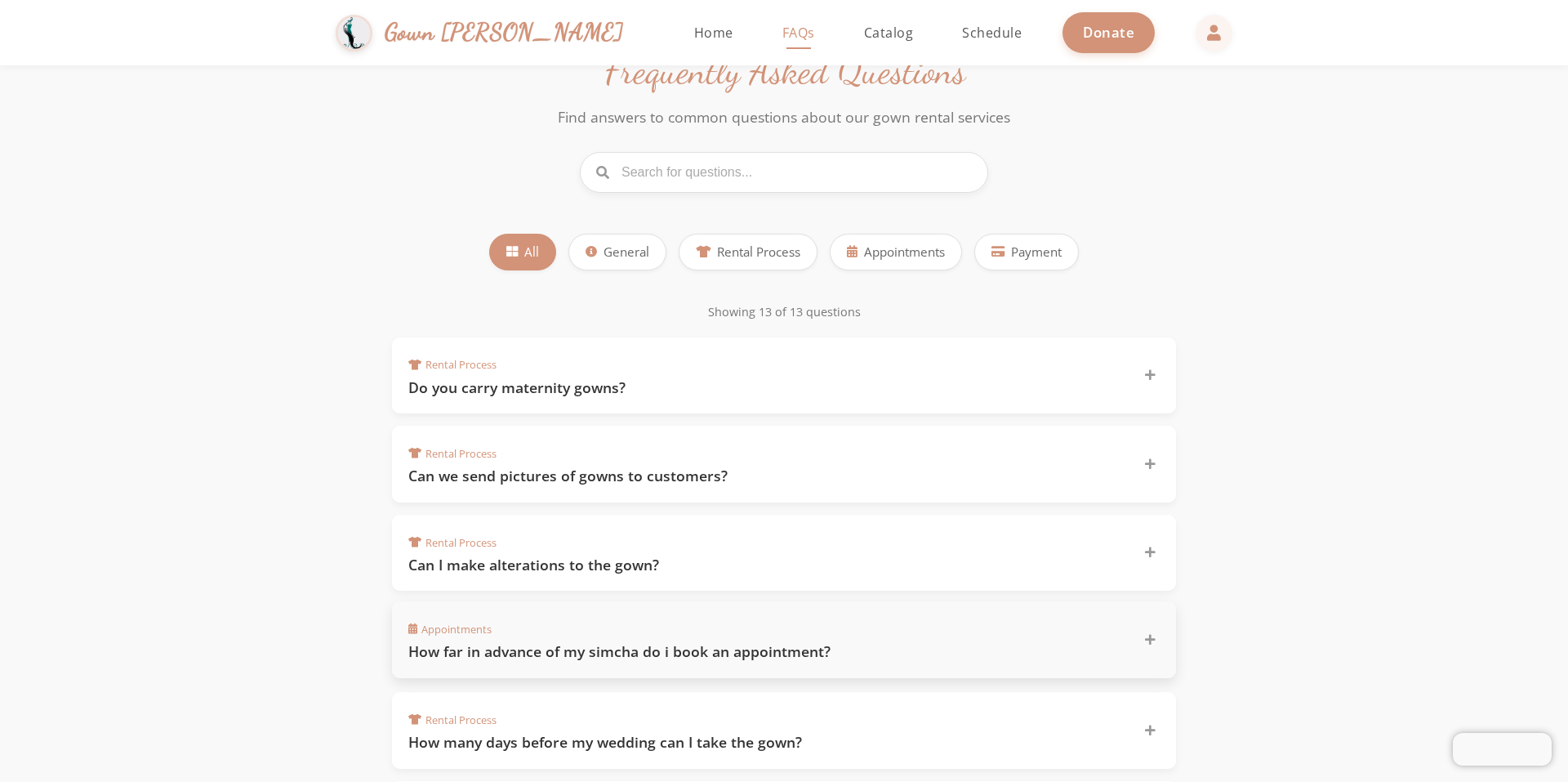
scroll to position [82, 0]
click at [745, 241] on span "Rental Process" at bounding box center [759, 250] width 83 height 19
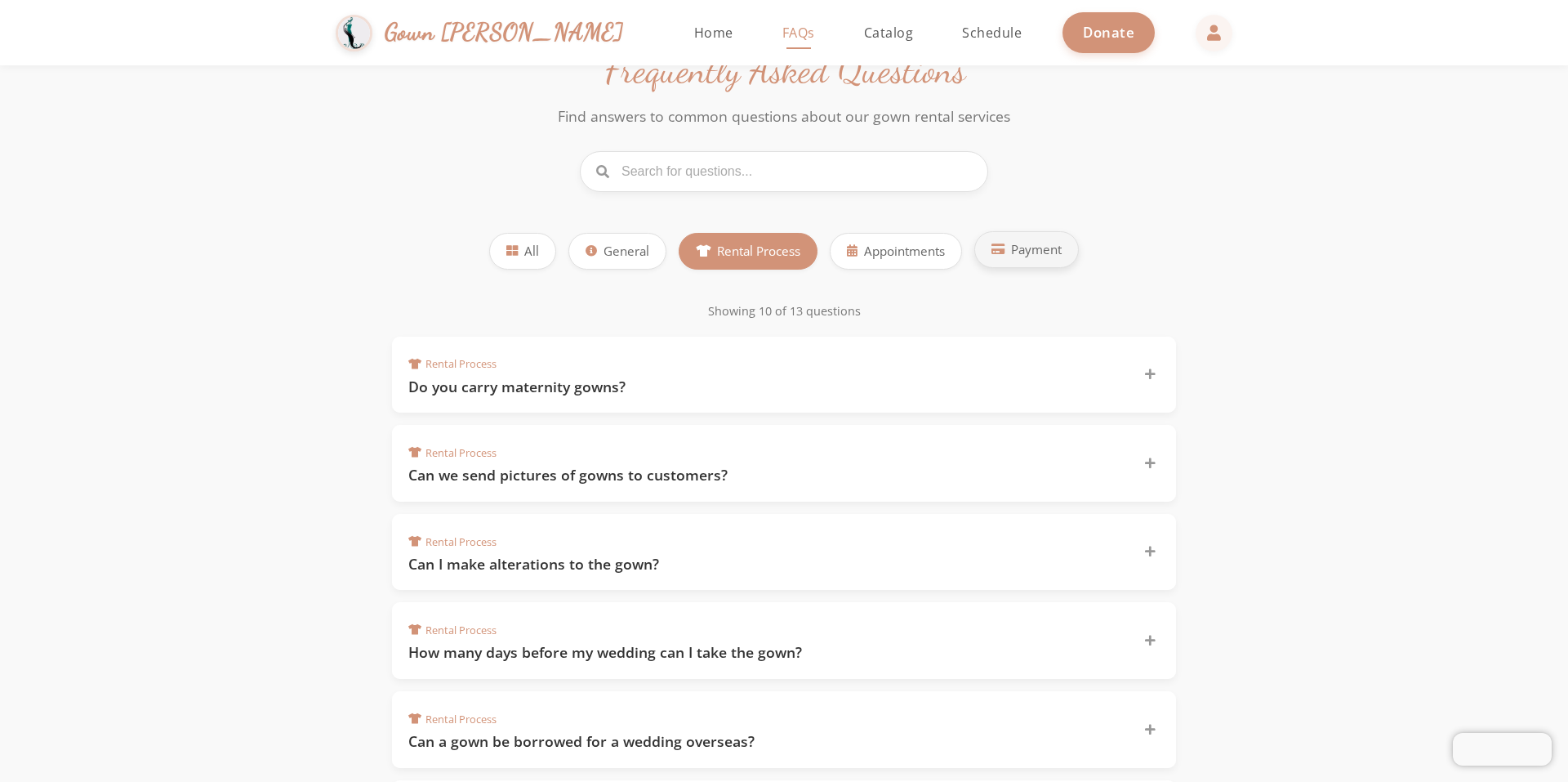
click at [1000, 245] on icon at bounding box center [998, 248] width 13 height 11
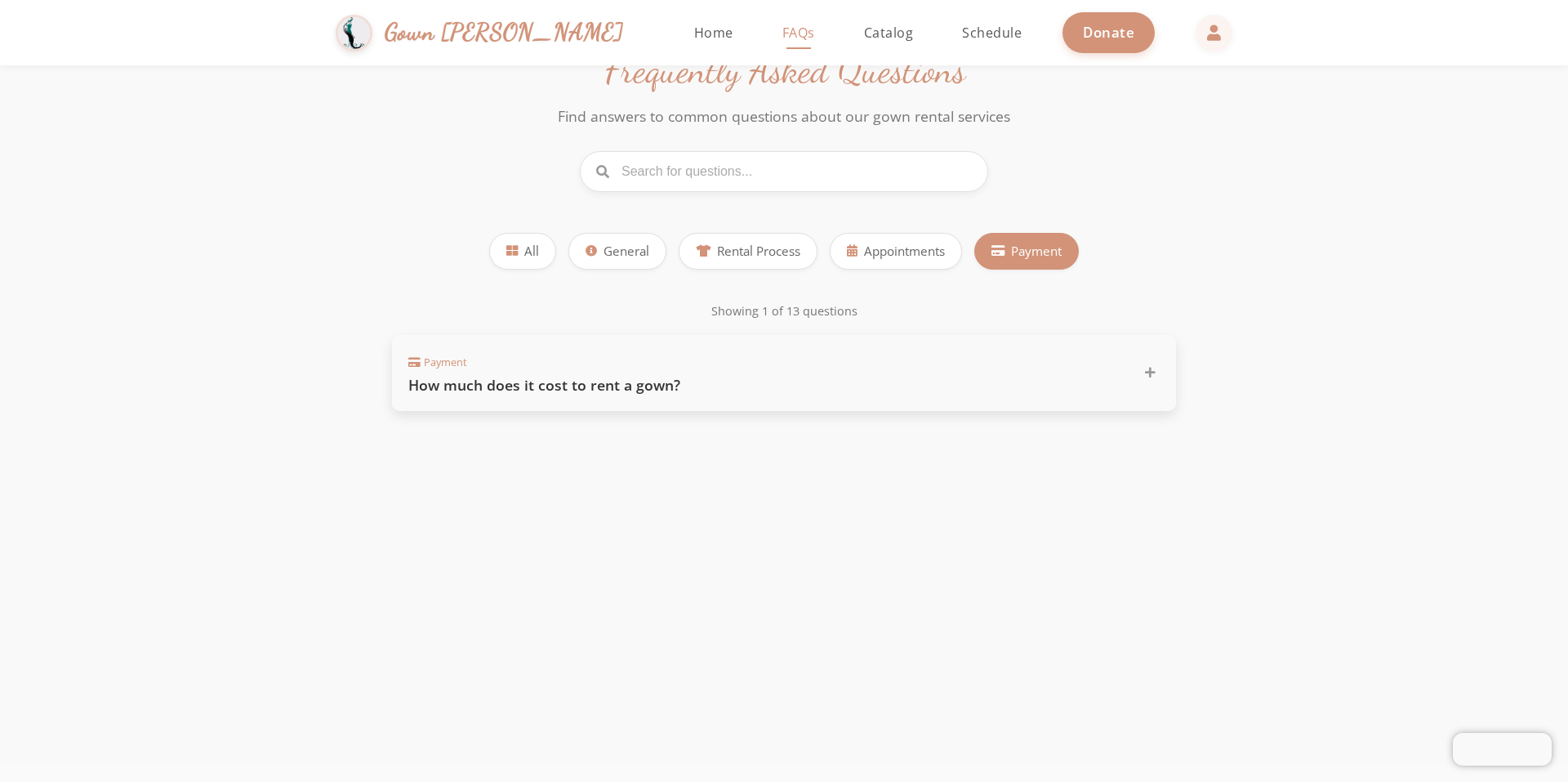
click at [993, 366] on div "Payment How much does it cost to rent a gown?" at bounding box center [774, 373] width 732 height 44
click at [991, 364] on div "Payment How much does it cost to rent a gown?" at bounding box center [774, 372] width 732 height 44
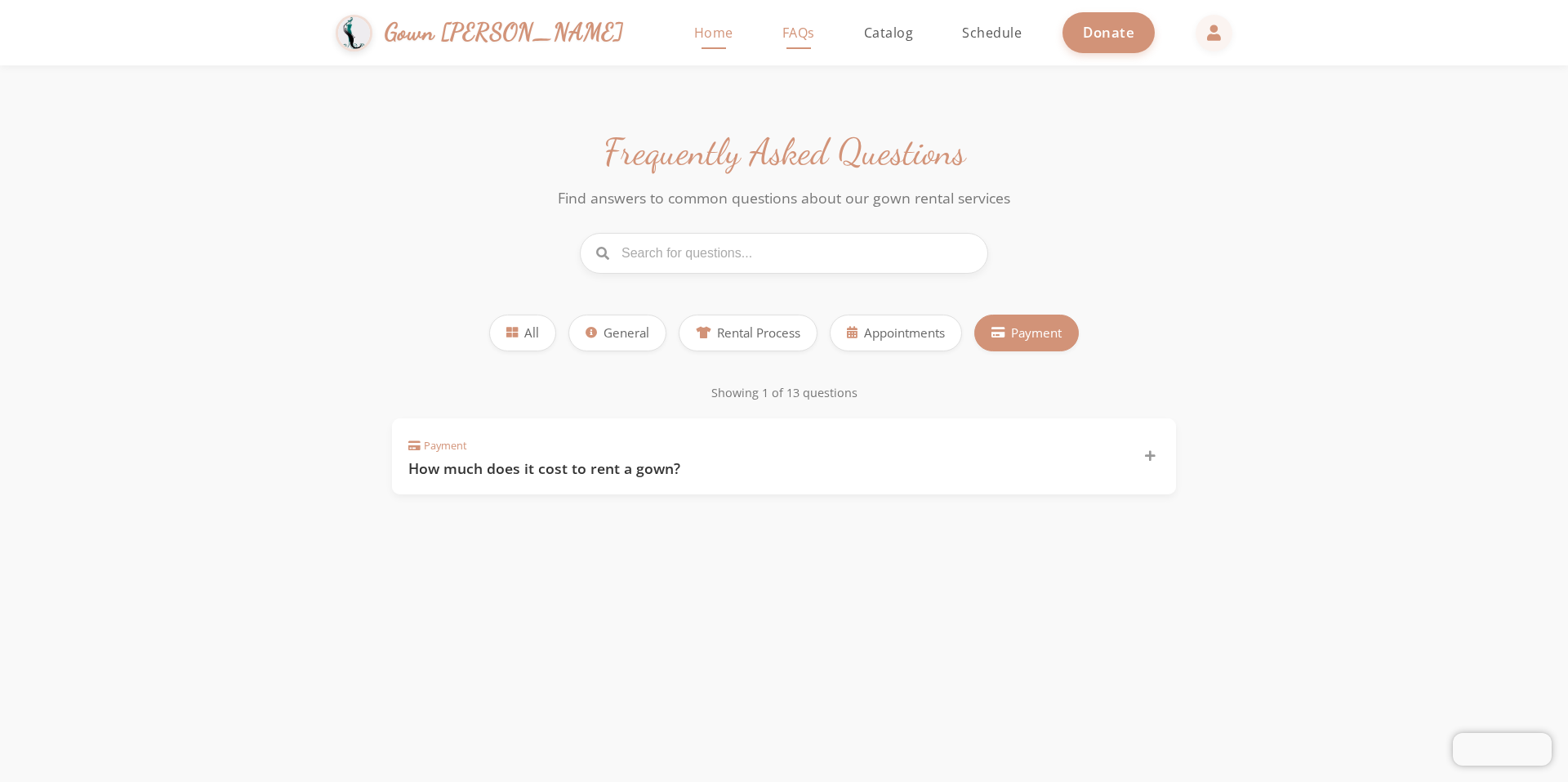
click at [694, 33] on span "Home" at bounding box center [714, 32] width 39 height 18
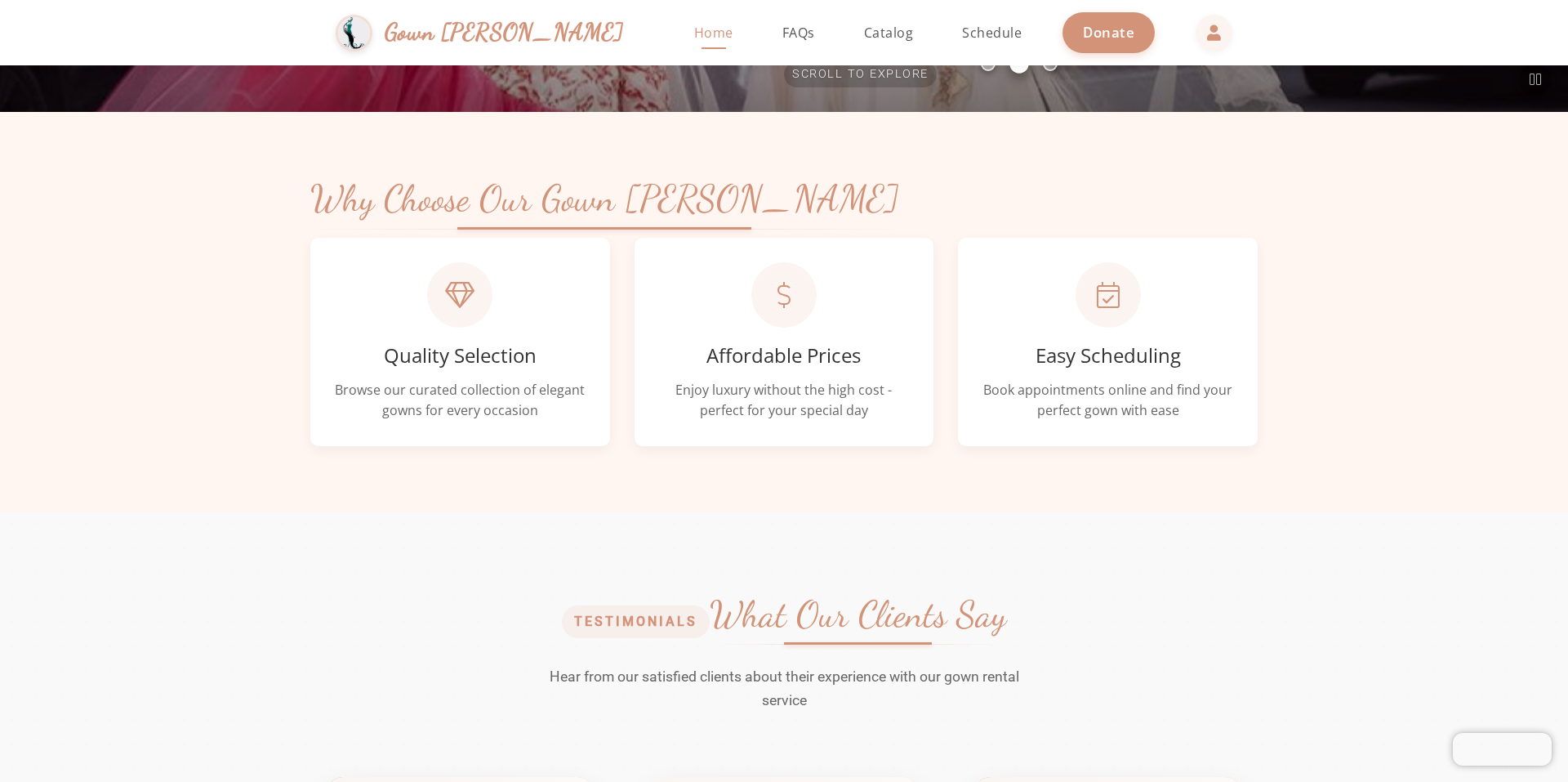
scroll to position [409, 0]
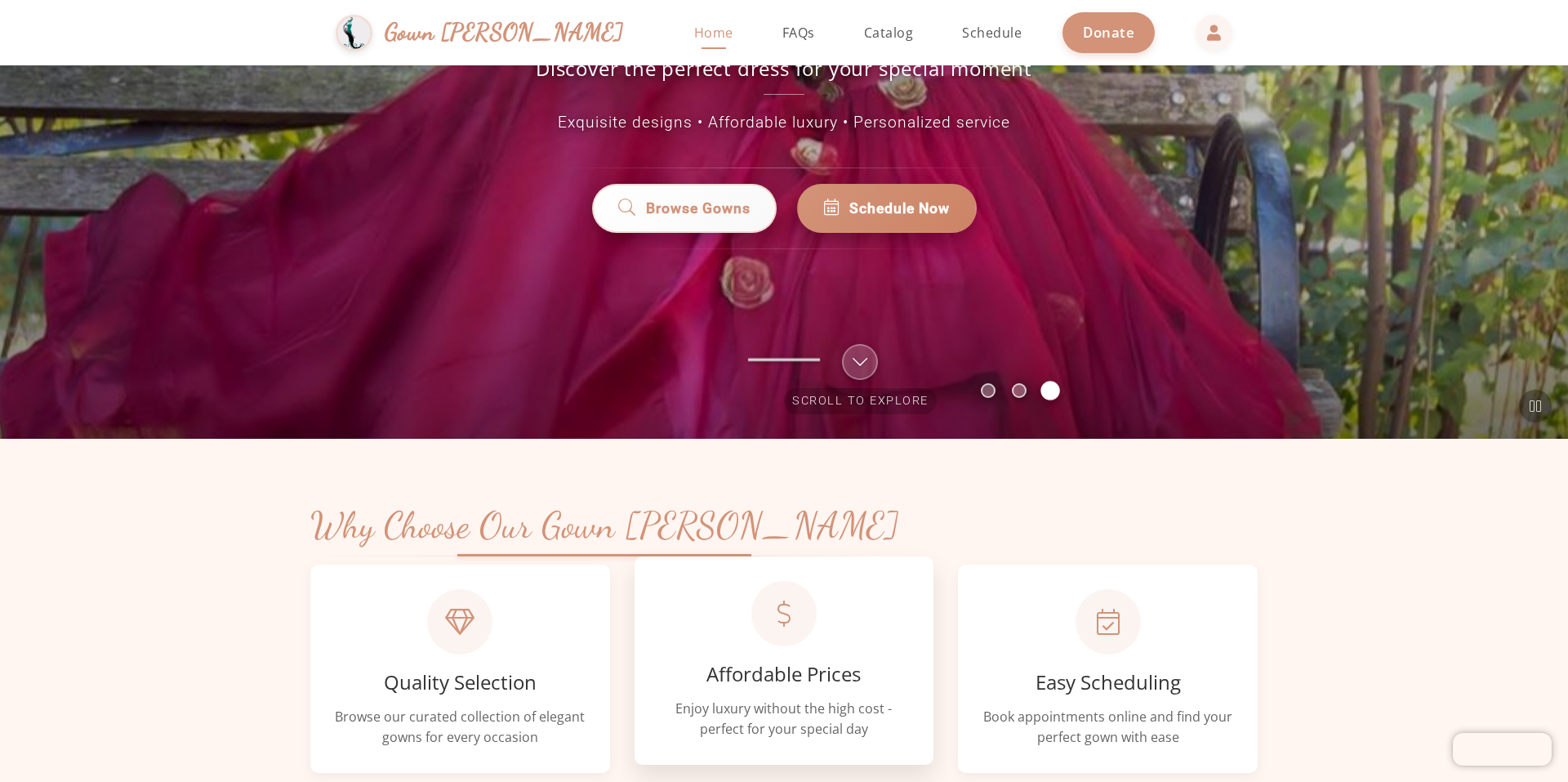
click at [758, 633] on div at bounding box center [784, 613] width 65 height 65
click at [854, 388] on span "Scroll to explore" at bounding box center [861, 401] width 153 height 26
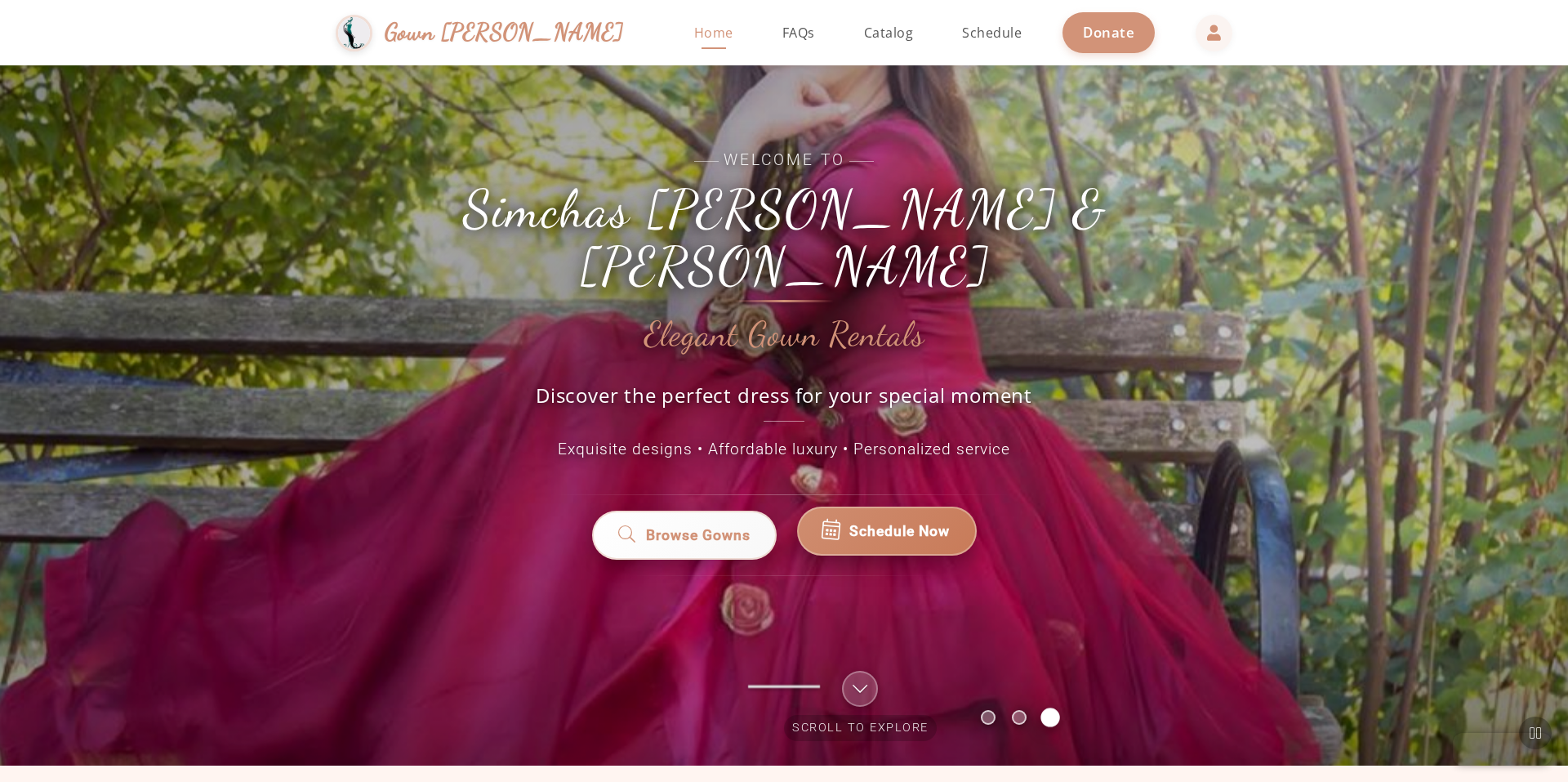
click at [895, 515] on link "Schedule Now" at bounding box center [886, 531] width 179 height 49
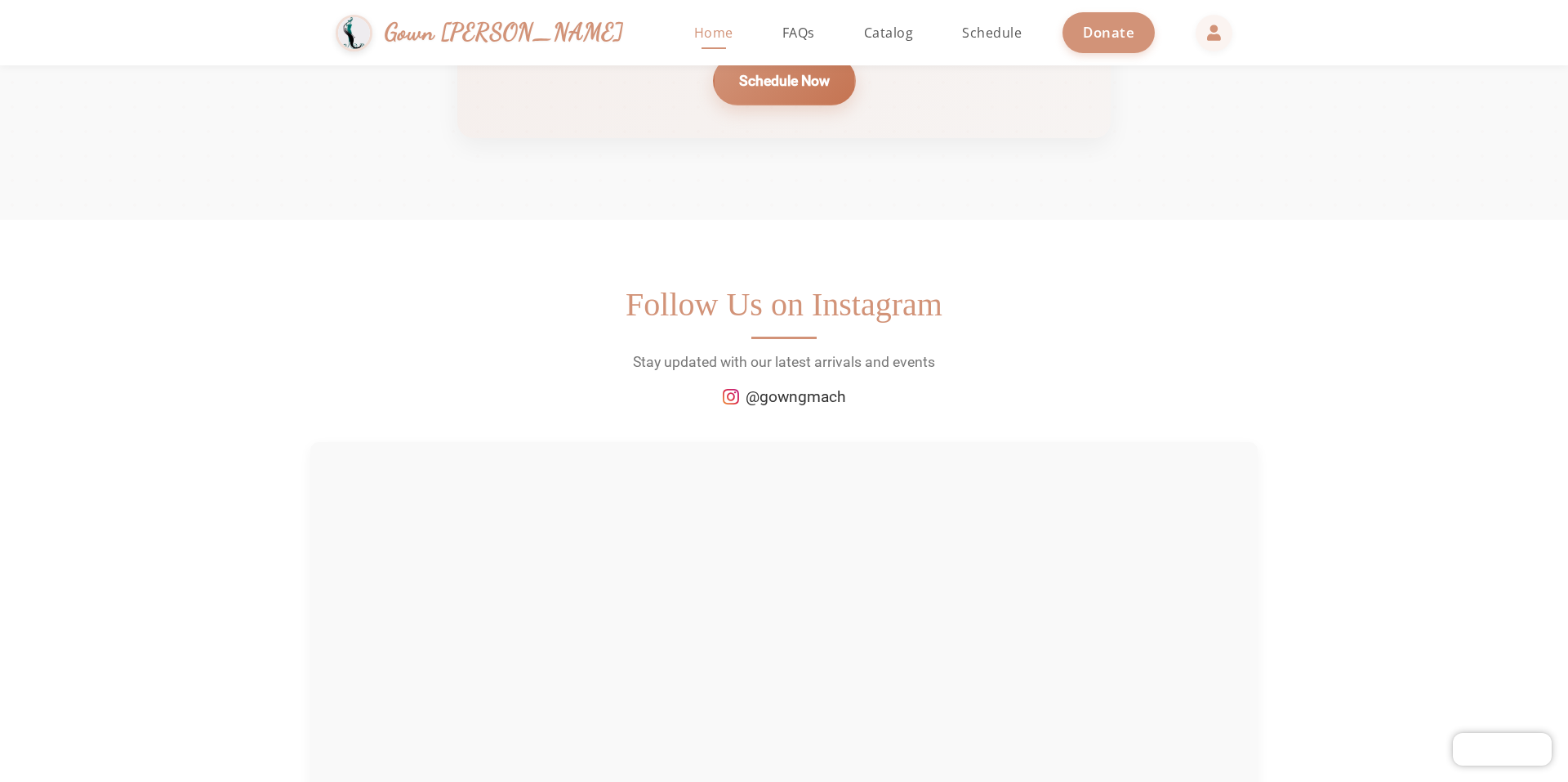
scroll to position [2615, 0]
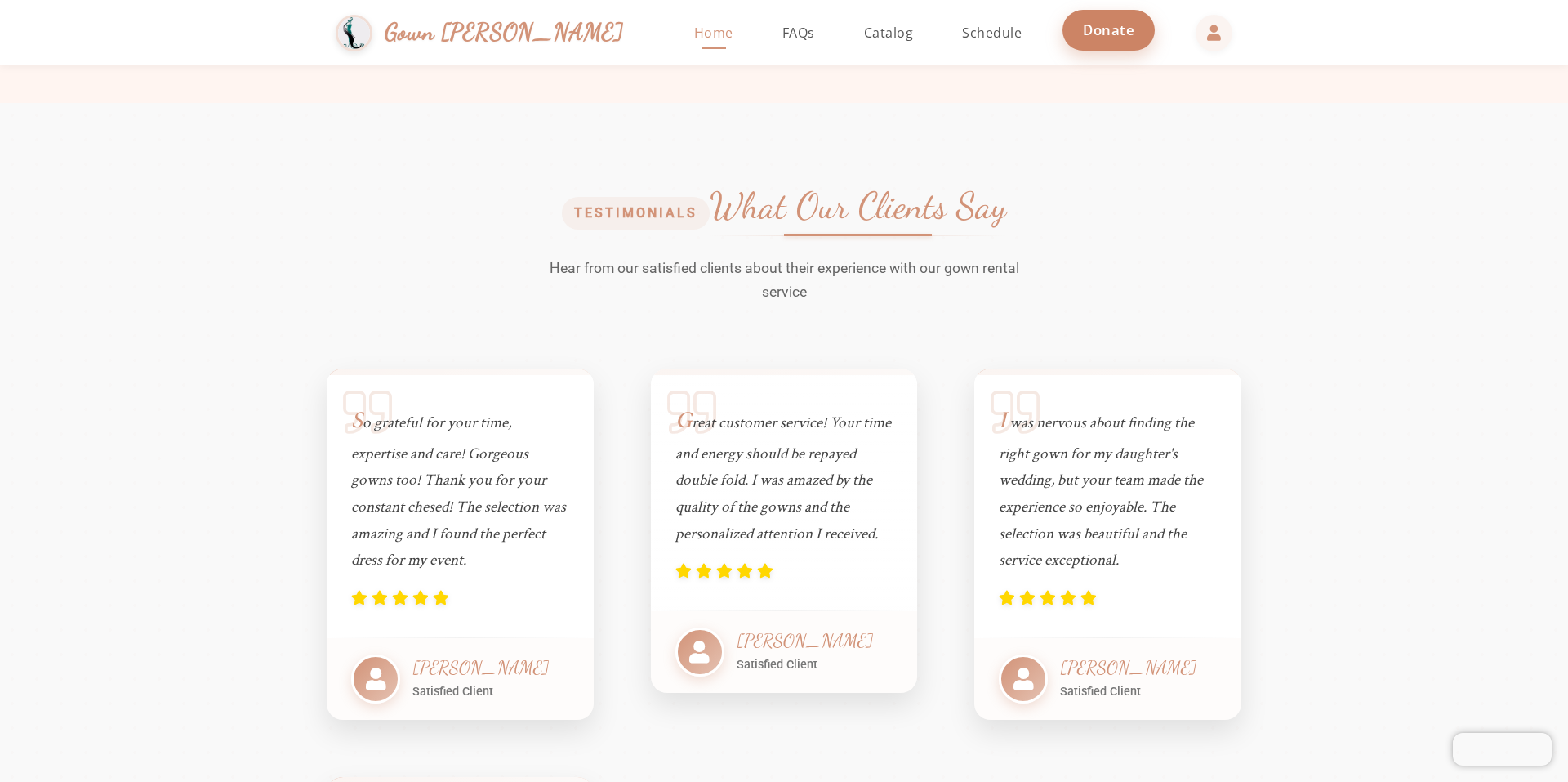
click at [1083, 37] on span "Donate" at bounding box center [1108, 30] width 52 height 19
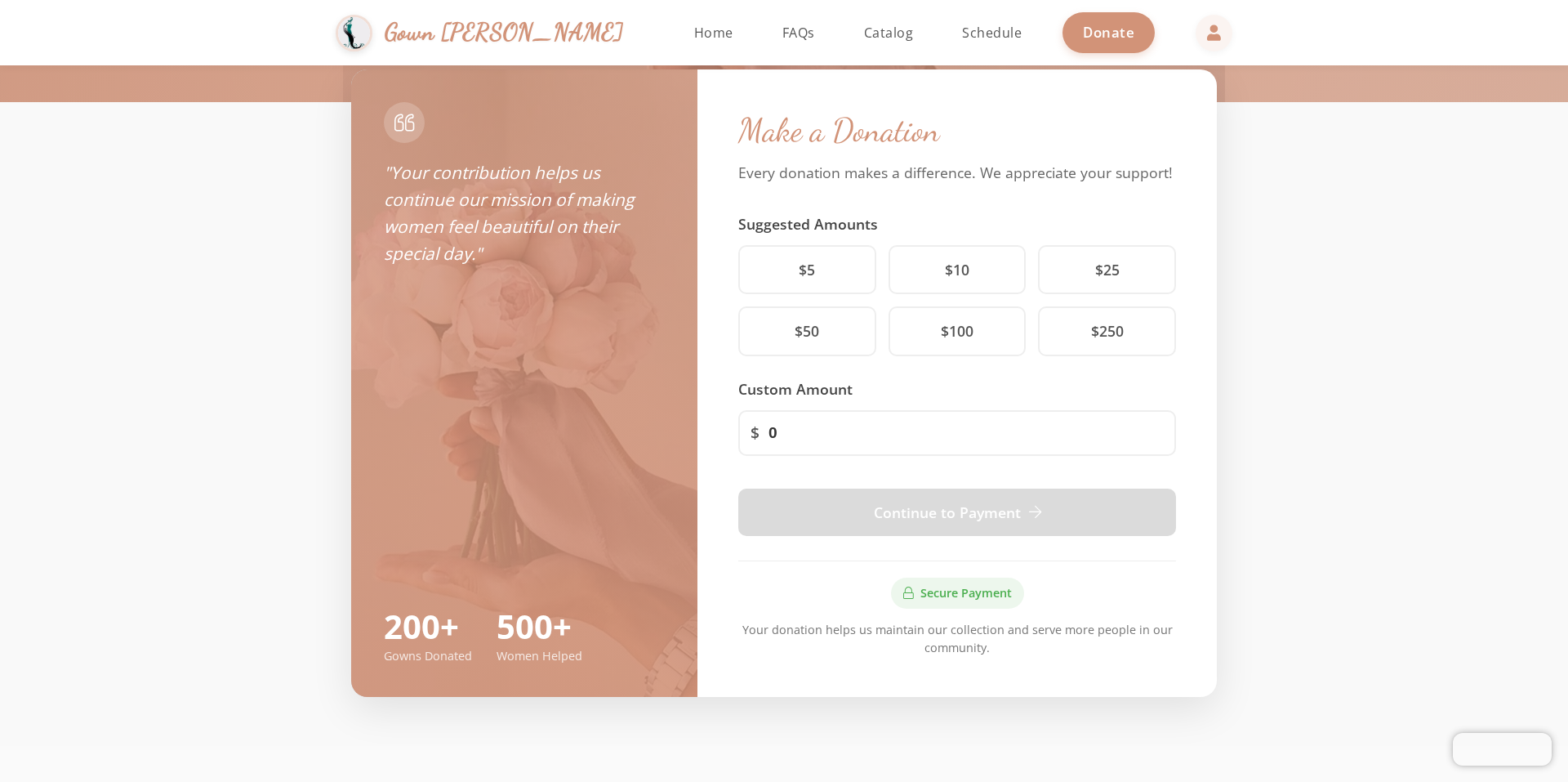
scroll to position [187, 0]
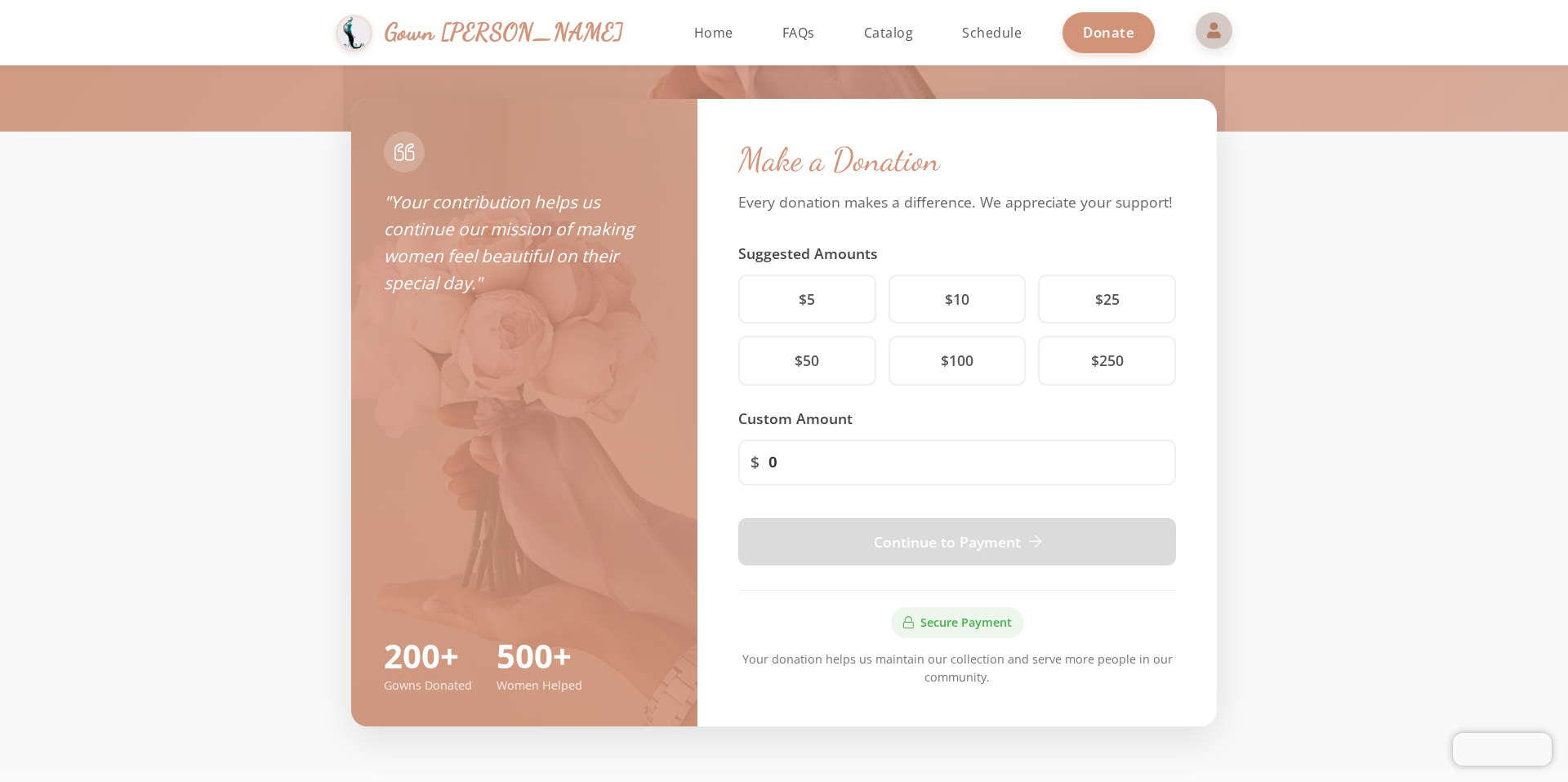
click at [1195, 26] on span at bounding box center [1214, 30] width 39 height 39
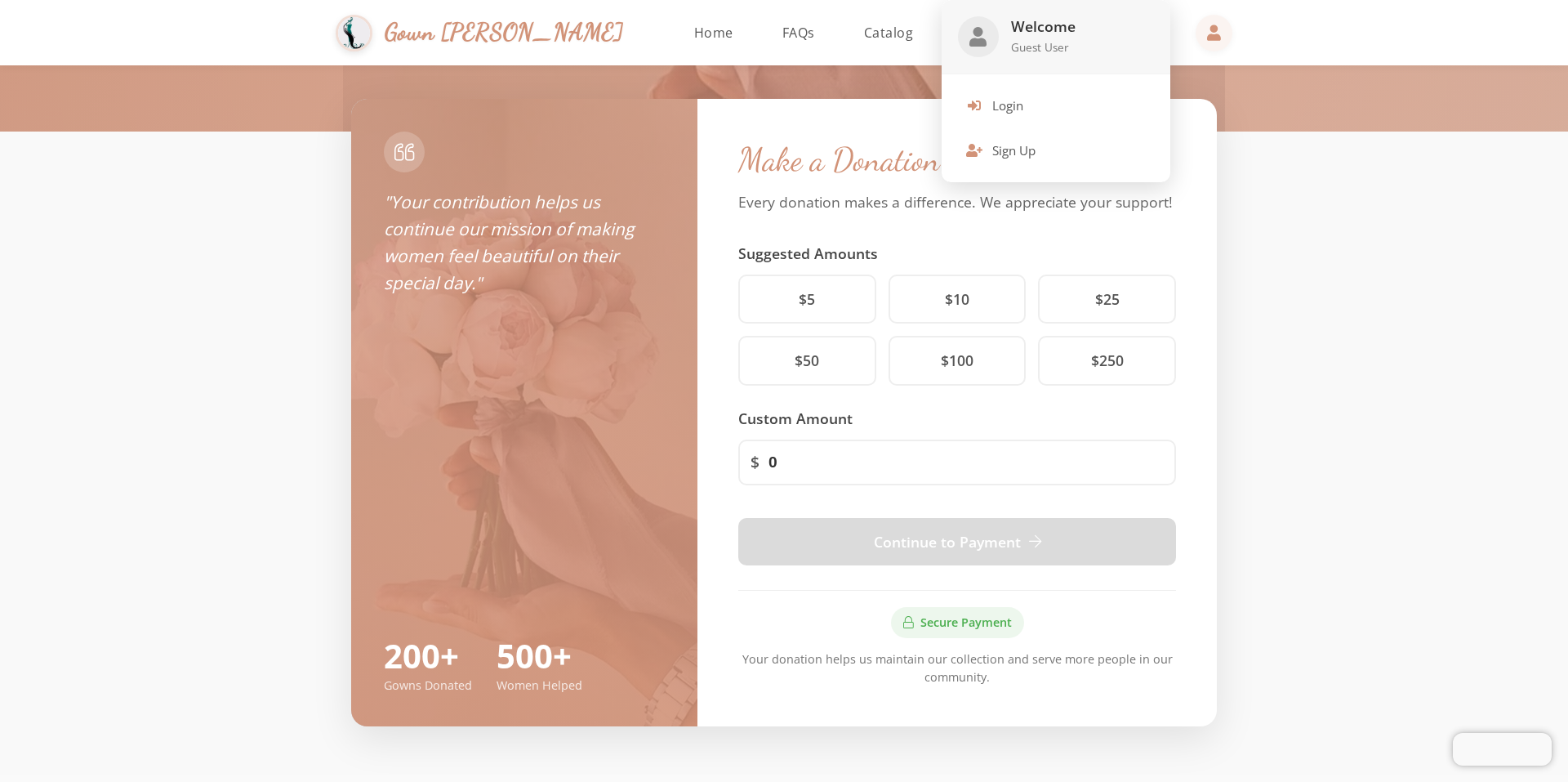
click at [1253, 55] on div at bounding box center [784, 391] width 1568 height 782
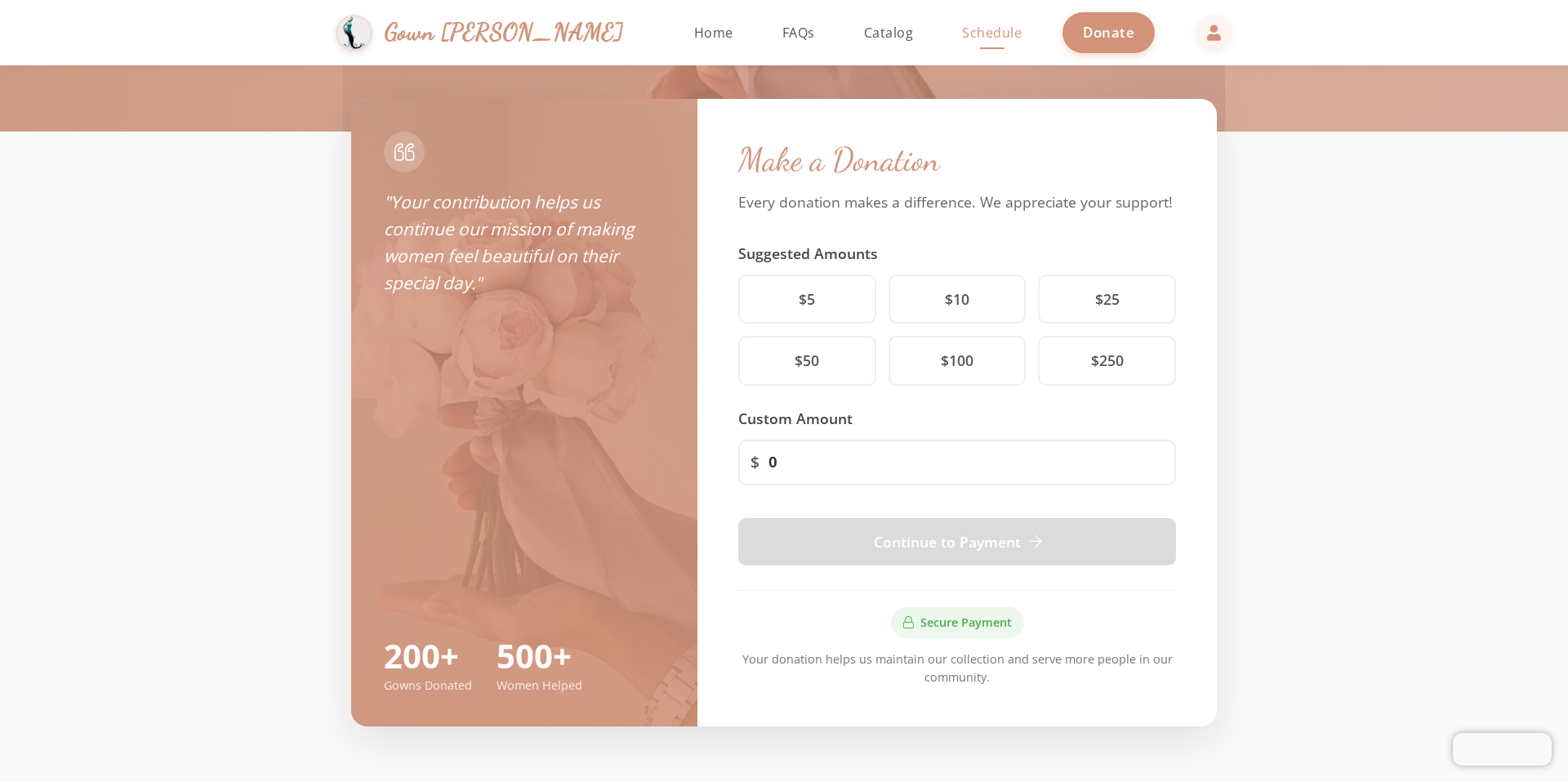
click at [962, 38] on span "Schedule" at bounding box center [992, 32] width 59 height 18
